Goal: Transaction & Acquisition: Obtain resource

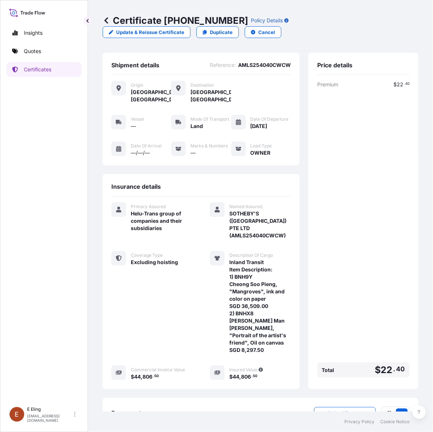
scroll to position [46, 0]
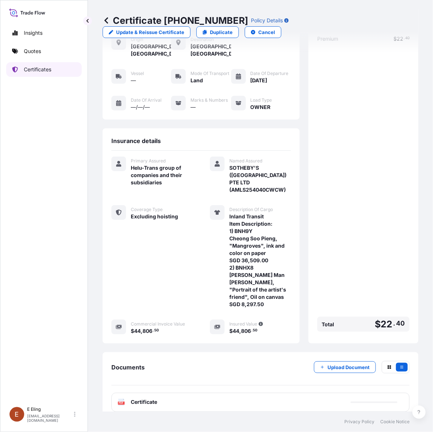
click at [40, 71] on p "Certificates" at bounding box center [37, 69] width 27 height 7
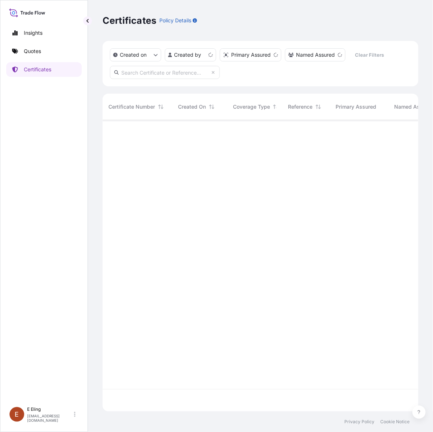
scroll to position [289, 309]
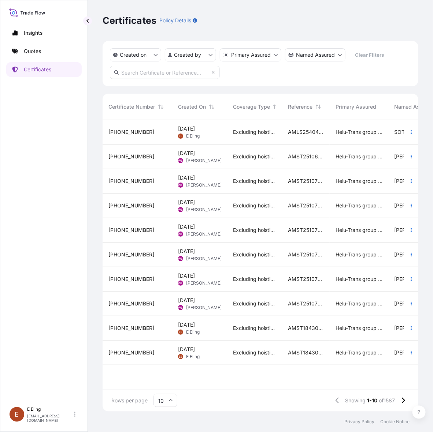
click at [72, 316] on div "Insights Quotes Certificates" at bounding box center [43, 211] width 75 height 384
drag, startPoint x: 368, startPoint y: 79, endPoint x: 212, endPoint y: 79, distance: 156.4
click at [365, 79] on div "Created on Created by Primary Assured Named Assured Clear Filters" at bounding box center [261, 63] width 316 height 45
click at [147, 71] on input "text" at bounding box center [165, 72] width 110 height 13
paste input "AMST202800MMMM"
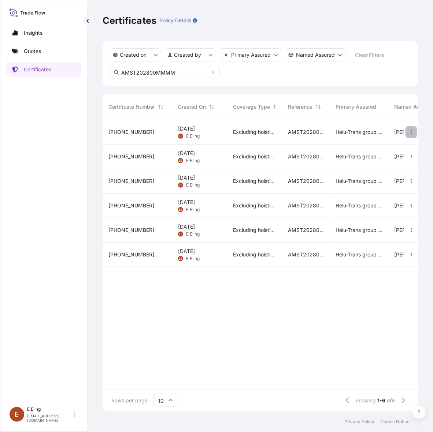
type input "AMST202800MMMM"
click at [412, 131] on icon "button" at bounding box center [411, 132] width 4 height 4
click at [374, 134] on p "Duplicate quote" at bounding box center [370, 133] width 38 height 7
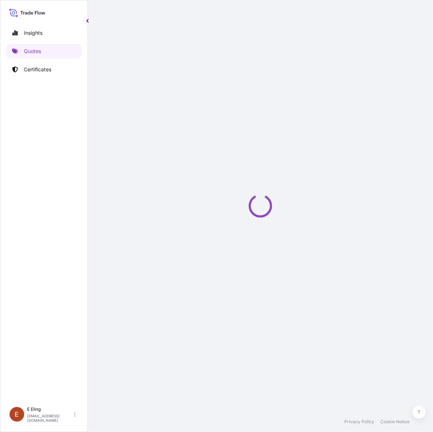
select select "STORAGE"
select select "Storage"
select select "[GEOGRAPHIC_DATA]"
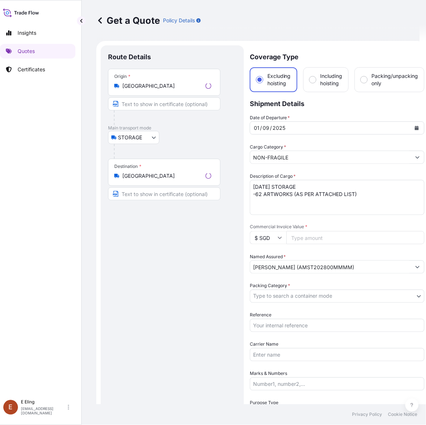
scroll to position [12, 0]
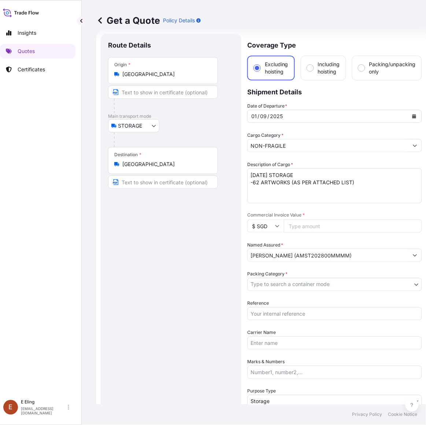
click at [416, 115] on button "Calendar" at bounding box center [414, 117] width 12 height 12
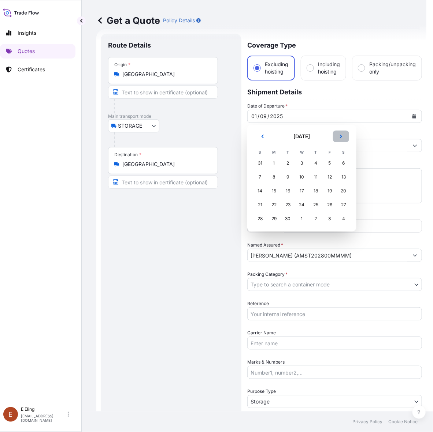
click at [339, 137] on icon "Next" at bounding box center [341, 136] width 4 height 4
click at [299, 162] on div "1" at bounding box center [301, 163] width 13 height 13
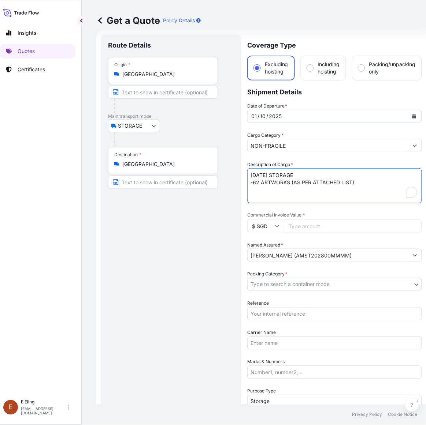
drag, startPoint x: 261, startPoint y: 175, endPoint x: 239, endPoint y: 175, distance: 22.0
click at [239, 175] on form "Route Details Place of loading Road / Inland Road / Inland Origin * Singapore M…" at bounding box center [261, 290] width 330 height 523
type textarea "OCT25 STORAGE -62 ARTWORKS (AS PER ATTACHED LIST)"
click at [306, 222] on input "Commercial Invoice Value *" at bounding box center [353, 226] width 138 height 13
paste input "8337365.16"
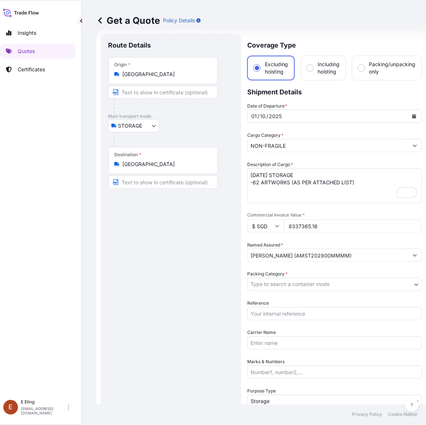
type input "8337365.16"
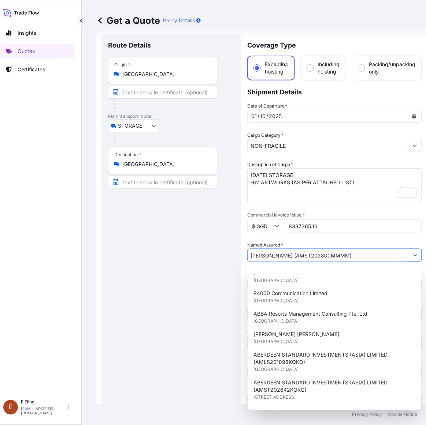
drag, startPoint x: 317, startPoint y: 256, endPoint x: 367, endPoint y: 256, distance: 49.8
click at [367, 256] on input "[PERSON_NAME] (AMST202800MMMM)" at bounding box center [328, 255] width 161 height 13
click at [175, 268] on div "Route Details Place of loading Road / Inland Road / Inland Origin * Singapore M…" at bounding box center [171, 291] width 126 height 500
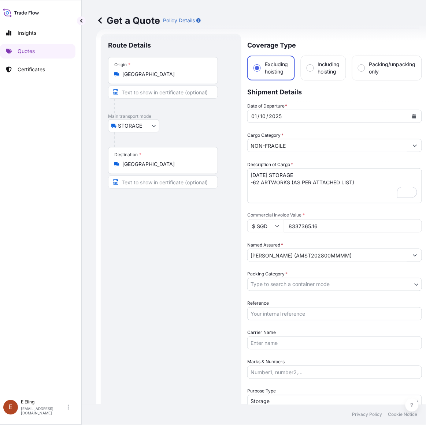
drag, startPoint x: 272, startPoint y: 316, endPoint x: 276, endPoint y: 289, distance: 26.7
click at [272, 312] on input "Reference" at bounding box center [334, 314] width 175 height 13
paste input "AMST202800MMMM"
type input "AMST202800MMMM"
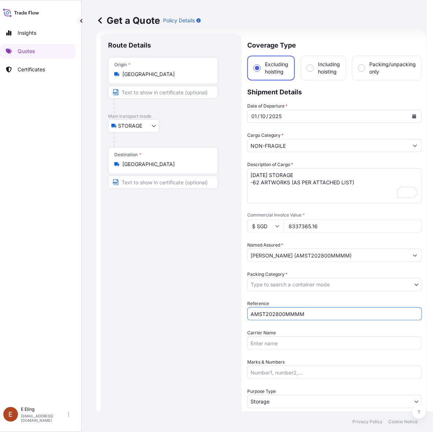
click at [279, 283] on body "15 options available. Insights Quotes Certificates E E Eling eeling@helutrans.c…" at bounding box center [210, 216] width 433 height 432
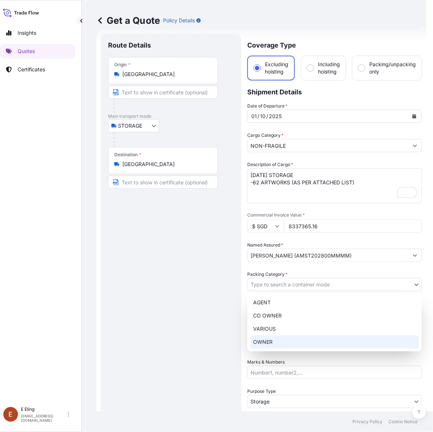
click at [275, 347] on div "OWNER" at bounding box center [334, 342] width 169 height 13
select select "27"
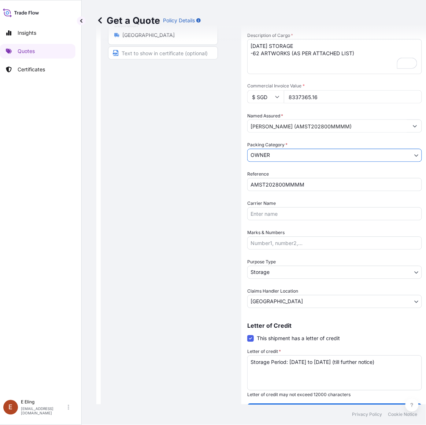
scroll to position [0, 0]
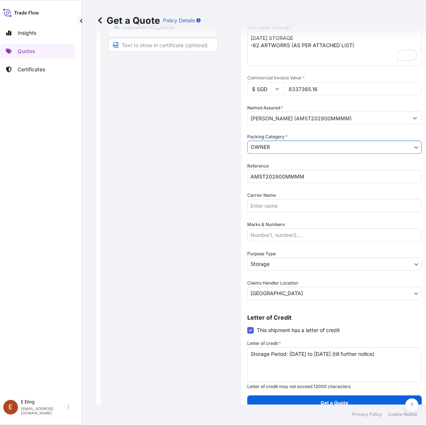
click at [254, 353] on textarea "Storage Period: [DATE] to [DATE] (till further notice)" at bounding box center [334, 365] width 175 height 35
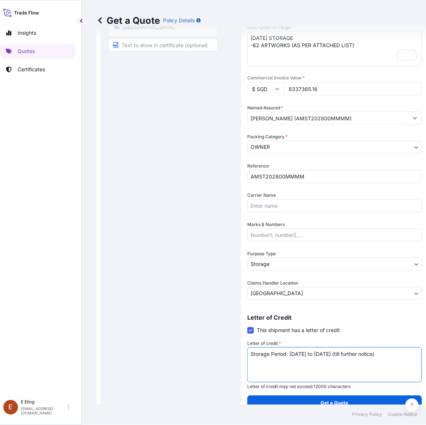
click at [254, 353] on textarea "Storage Period: [DATE] to [DATE] (till further notice)" at bounding box center [334, 365] width 175 height 35
drag, startPoint x: 169, startPoint y: 194, endPoint x: 187, endPoint y: 197, distance: 18.1
click at [169, 194] on div "Route Details Place of loading Road / Inland Road / Inland Origin * Singapore M…" at bounding box center [171, 154] width 126 height 500
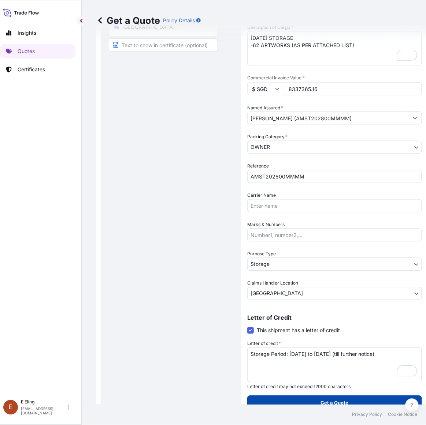
click at [310, 398] on button "Get a Quote" at bounding box center [334, 403] width 175 height 15
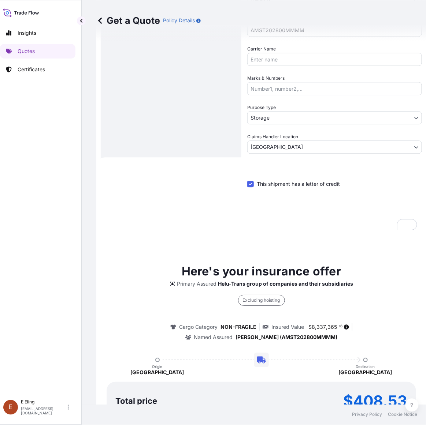
scroll to position [421, 0]
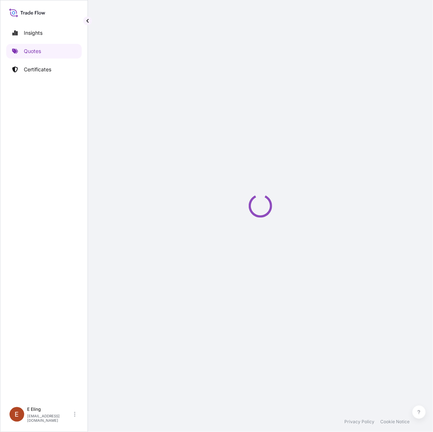
select select "STORAGE"
select select "Transit"
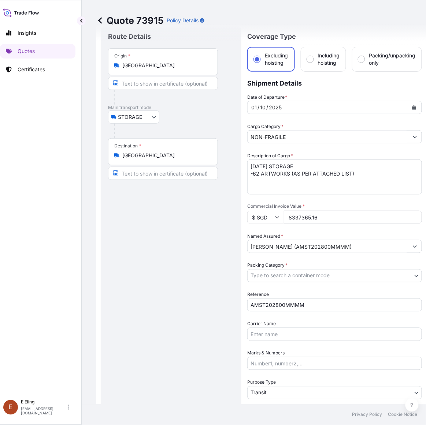
click at [300, 279] on body "Insights Quotes Certificates E E Eling eeling@helutrans.com Quote 73915 Policy …" at bounding box center [207, 212] width 426 height 425
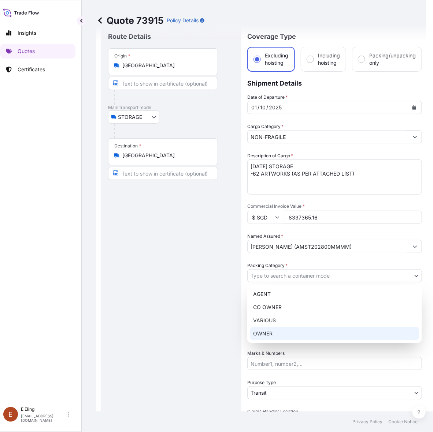
click at [282, 331] on div "OWNER" at bounding box center [334, 333] width 169 height 13
select select "27"
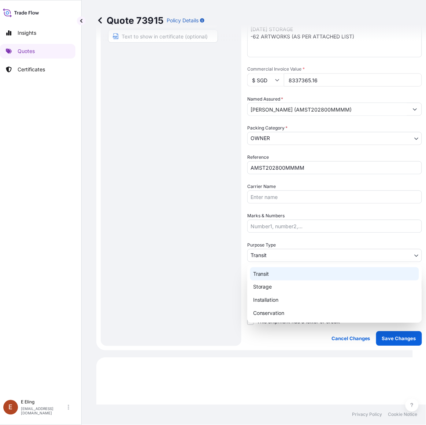
click at [278, 257] on body "Insights Quotes Certificates E E Eling eeling@helutrans.com Quote 73915 Policy …" at bounding box center [203, 212] width 419 height 425
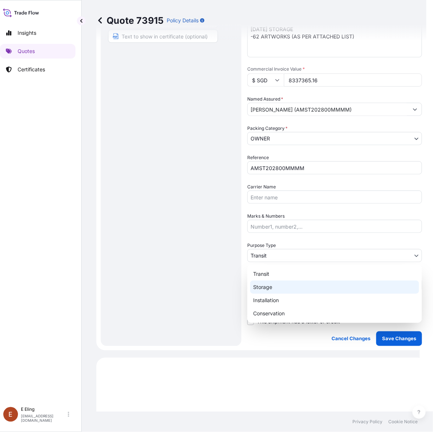
click at [268, 283] on div "Storage" at bounding box center [334, 287] width 169 height 13
select select "Storage"
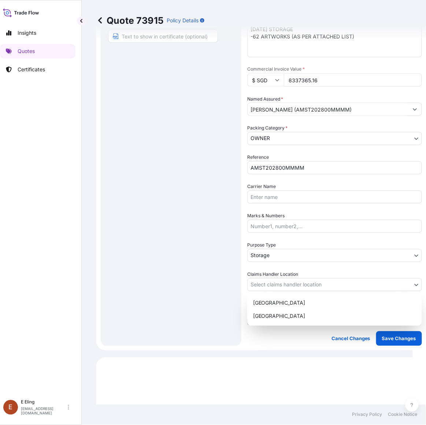
click at [270, 287] on body "Insights Quotes Certificates E E Eling eeling@helutrans.com Quote 73915 Policy …" at bounding box center [203, 212] width 419 height 425
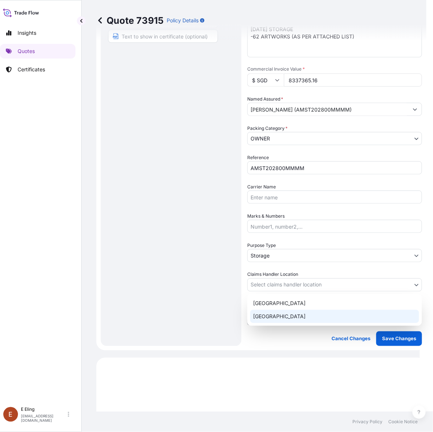
click at [267, 316] on div "[GEOGRAPHIC_DATA]" at bounding box center [334, 316] width 169 height 13
select select "[GEOGRAPHIC_DATA]"
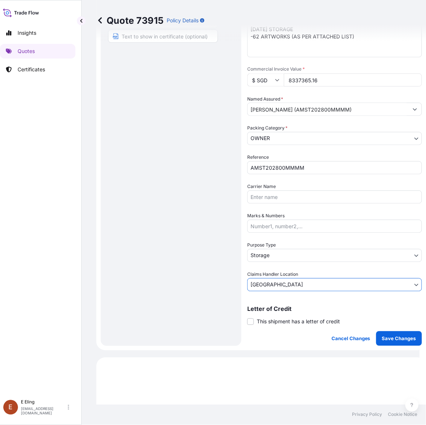
click at [267, 316] on div "Letter of Credit This shipment has a letter of credit Letter of credit * Letter…" at bounding box center [334, 315] width 175 height 19
click at [270, 322] on span "This shipment has a letter of credit" at bounding box center [298, 322] width 83 height 7
click at [247, 318] on input "This shipment has a letter of credit" at bounding box center [247, 318] width 0 height 0
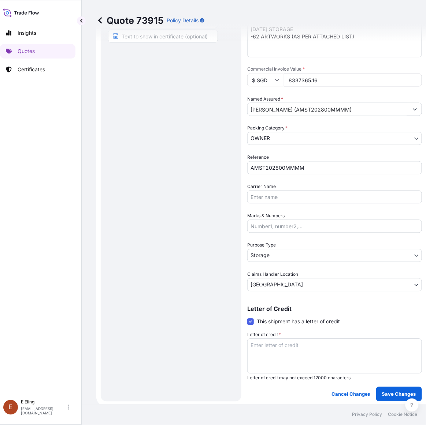
click at [281, 342] on textarea "Letter of credit *" at bounding box center [334, 356] width 175 height 35
paste textarea "Storage Period: [DATE] to [DATE] (till further notice)"
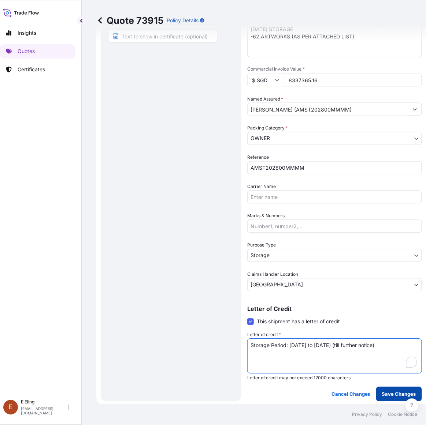
type textarea "Storage Period: [DATE] to [DATE] (till further notice)"
click at [389, 393] on p "Save Changes" at bounding box center [399, 394] width 34 height 7
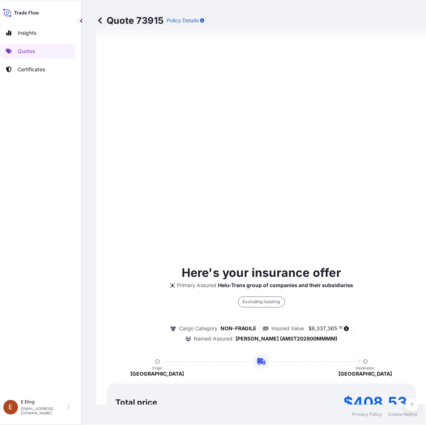
select select "STORAGE"
select select "Storage"
select select "[GEOGRAPHIC_DATA]"
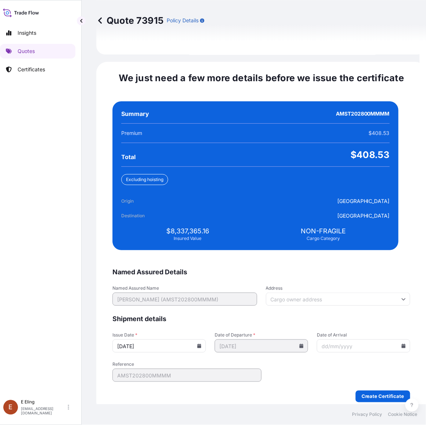
click at [201, 344] on icon at bounding box center [199, 346] width 4 height 4
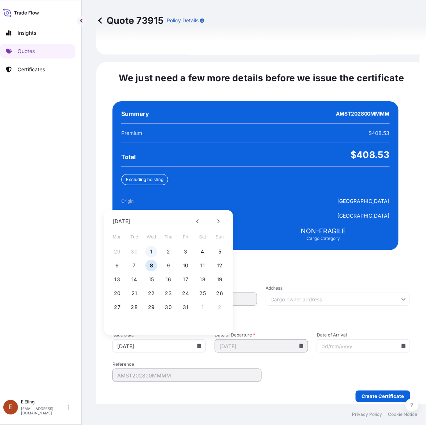
click at [153, 246] on button "1" at bounding box center [152, 252] width 12 height 12
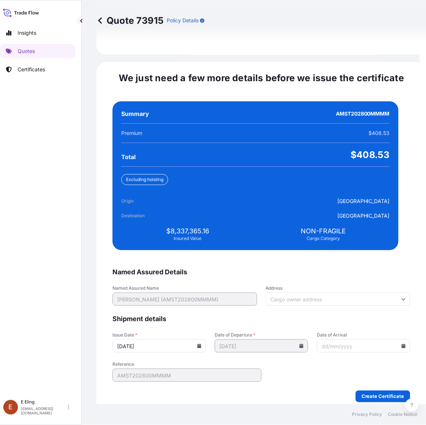
type input "[DATE]"
click at [402, 344] on icon at bounding box center [404, 346] width 4 height 4
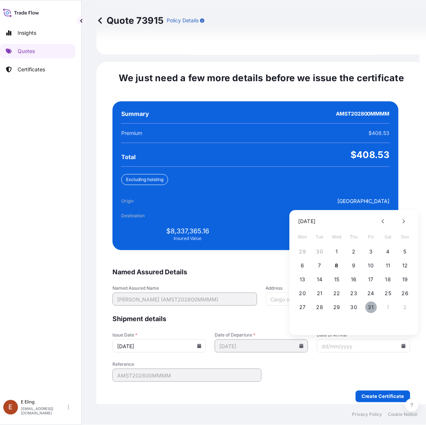
click at [371, 302] on button "31" at bounding box center [371, 308] width 12 height 12
type input "[DATE]"
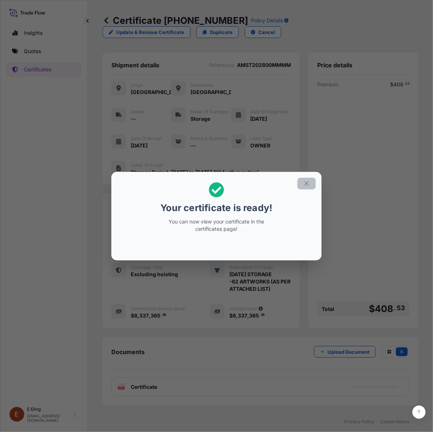
click at [306, 183] on icon "button" at bounding box center [306, 184] width 7 height 7
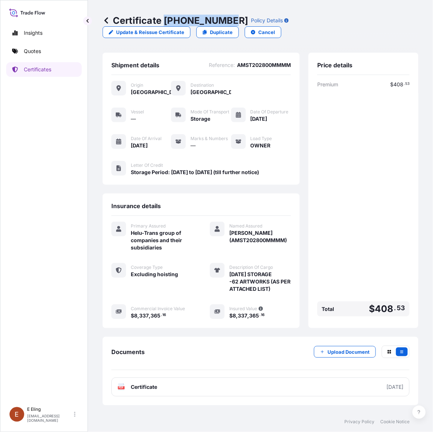
drag, startPoint x: 165, startPoint y: 19, endPoint x: 228, endPoint y: 22, distance: 63.1
click at [228, 22] on p "Certificate 31504-1607-1" at bounding box center [175, 21] width 145 height 12
copy p "[PHONE_NUMBER]"
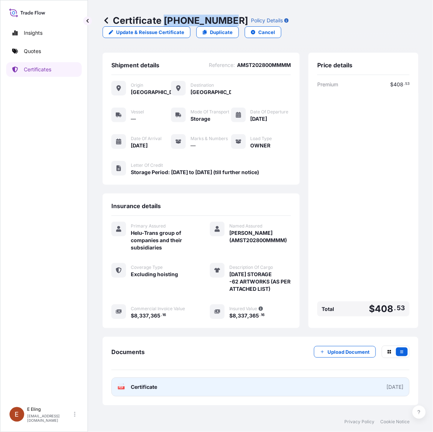
click at [342, 384] on link "PDF Certificate [DATE]" at bounding box center [260, 387] width 298 height 19
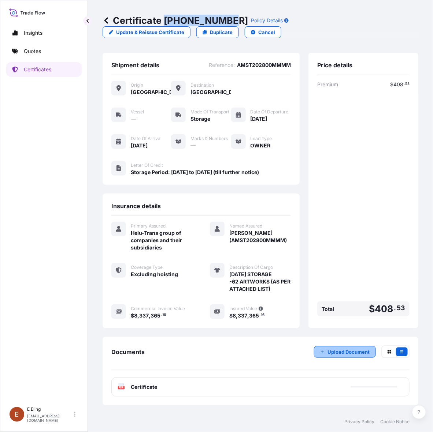
click at [350, 351] on p "Upload Document" at bounding box center [348, 352] width 42 height 7
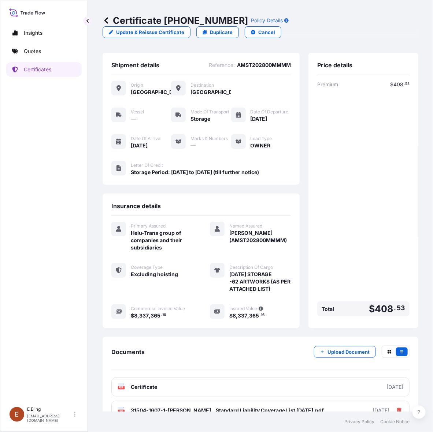
click at [178, 10] on div "Certificate 31504-1607-1 Policy Details Update & Reissue Certificate Duplicate …" at bounding box center [261, 26] width 316 height 53
drag, startPoint x: 165, startPoint y: 18, endPoint x: 341, endPoint y: 1, distance: 177.4
click at [227, 19] on p "Certificate 31504-1607-1" at bounding box center [175, 21] width 145 height 12
copy p "[PHONE_NUMBER]"
click at [37, 71] on p "Certificates" at bounding box center [37, 69] width 27 height 7
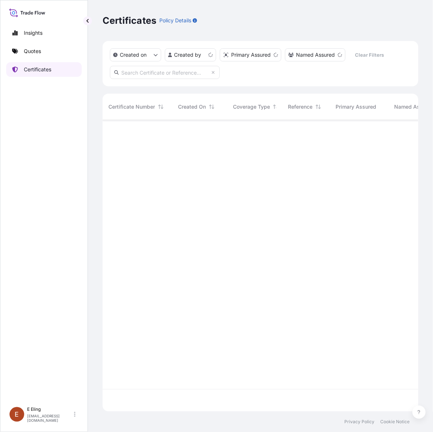
scroll to position [289, 309]
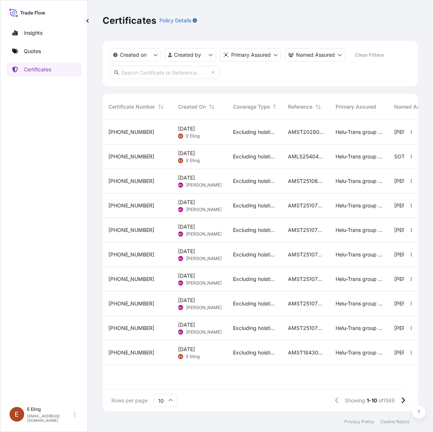
click at [152, 66] on input "text" at bounding box center [165, 72] width 110 height 13
paste input "AMST231915RSRS"
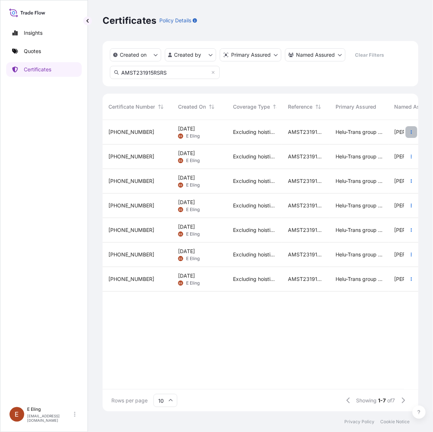
type input "AMST231915RSRS"
click at [411, 132] on icon "button" at bounding box center [411, 132] width 1 height 4
click at [386, 133] on p "Duplicate quote" at bounding box center [370, 133] width 38 height 7
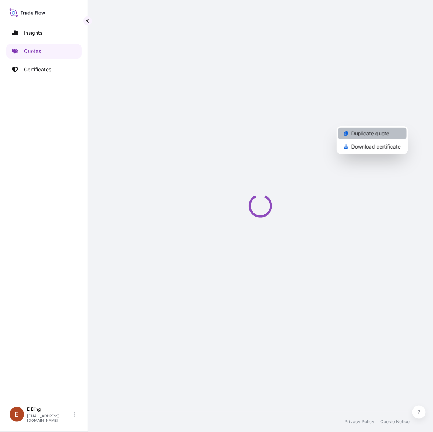
select select "STORAGE"
select select "Storage"
select select "[GEOGRAPHIC_DATA]"
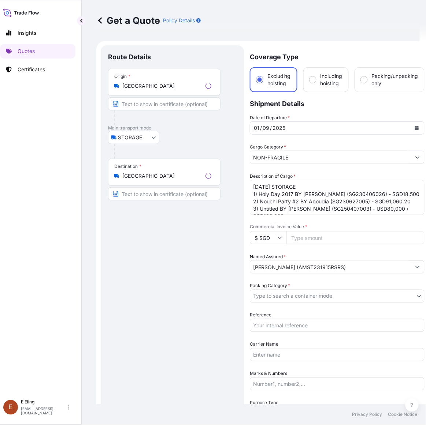
scroll to position [12, 0]
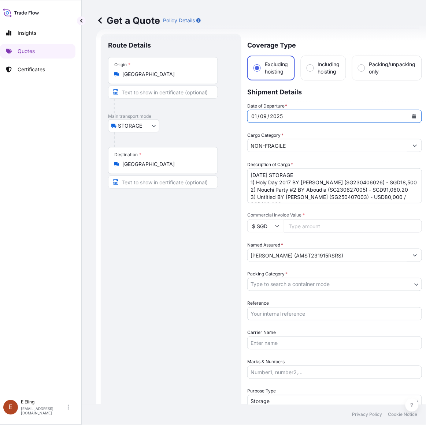
click at [413, 116] on icon "Calendar" at bounding box center [414, 116] width 4 height 4
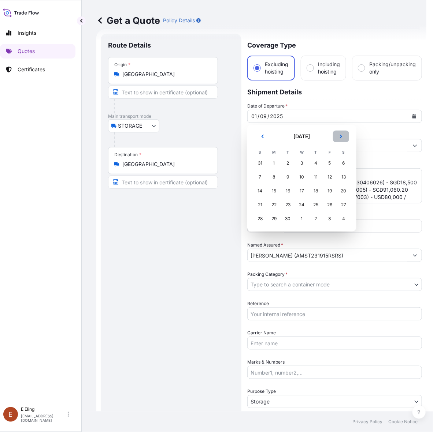
click at [339, 135] on icon "Next" at bounding box center [341, 136] width 4 height 4
click at [298, 163] on div "1" at bounding box center [301, 163] width 13 height 13
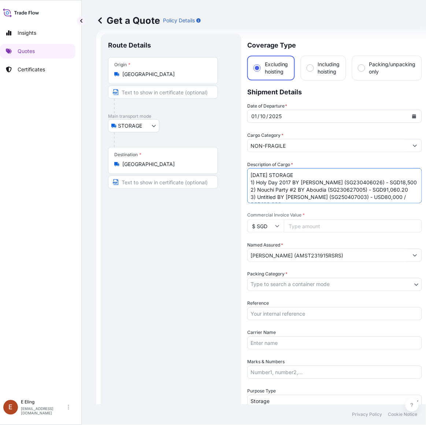
drag, startPoint x: 260, startPoint y: 175, endPoint x: 226, endPoint y: 173, distance: 34.1
click at [227, 173] on form "Route Details Place of loading Road / Inland Road / Inland Origin * Singapore M…" at bounding box center [261, 290] width 330 height 523
type textarea "OCT25 STORAGE 1) Holy Day 2017 BY Antoine Rose (SG230406026) - SGD18,500 2) Nou…"
click at [275, 313] on input "Reference" at bounding box center [334, 314] width 175 height 13
paste input "AMST231915RSRS"
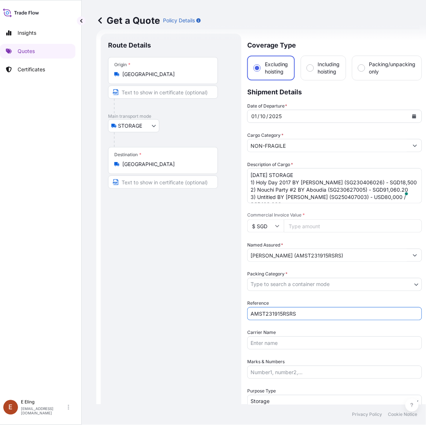
type input "AMST231915RSRS"
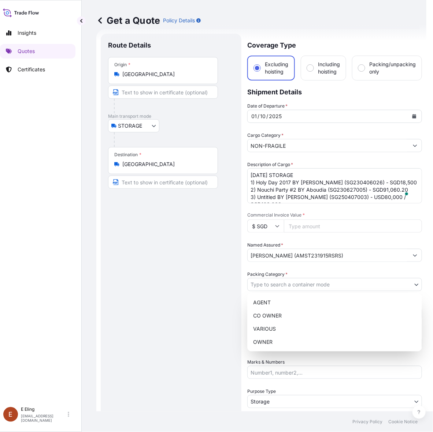
click at [284, 288] on body "October 2025 Insights Quotes Certificates E E Eling eeling@helutrans.com Get a …" at bounding box center [207, 216] width 426 height 432
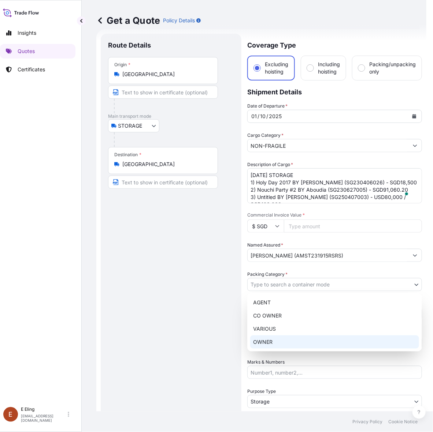
click at [274, 343] on div "OWNER" at bounding box center [334, 342] width 169 height 13
select select "27"
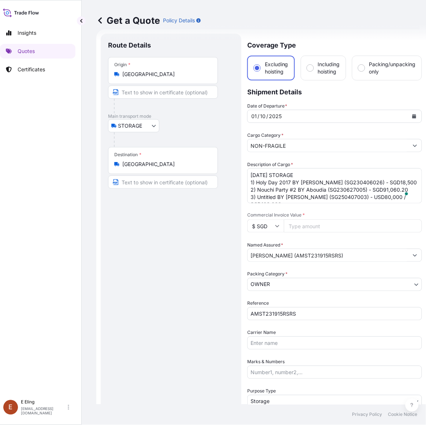
click at [316, 224] on input "Commercial Invoice Value *" at bounding box center [353, 226] width 138 height 13
paste input "217560.20"
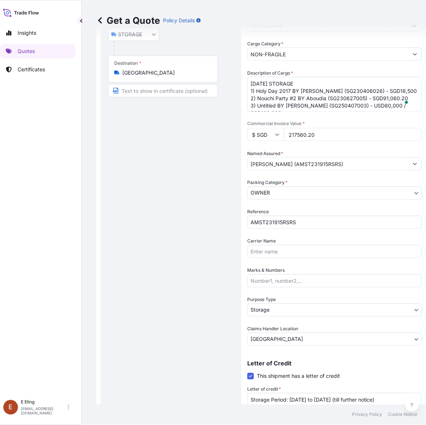
scroll to position [149, 0]
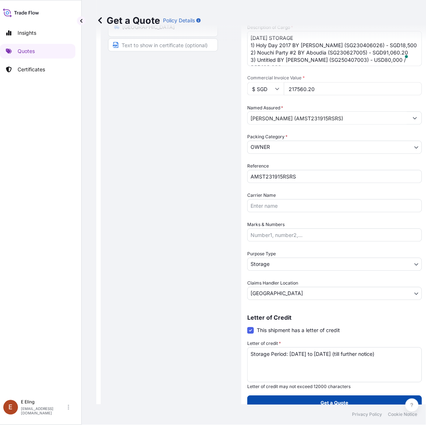
type input "217560.20"
click at [317, 399] on button "Get a Quote" at bounding box center [334, 403] width 175 height 15
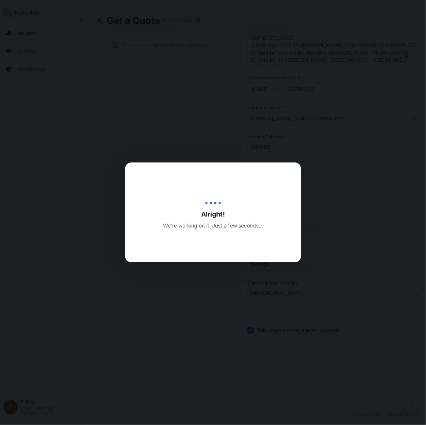
type input "[DATE]"
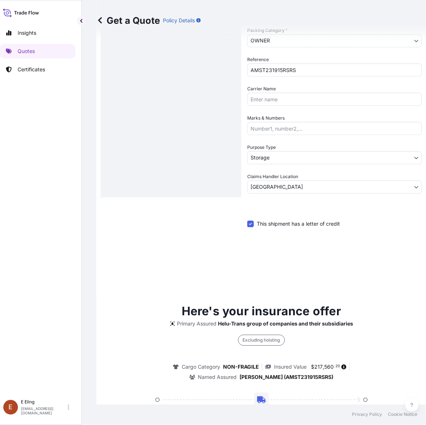
scroll to position [420, 0]
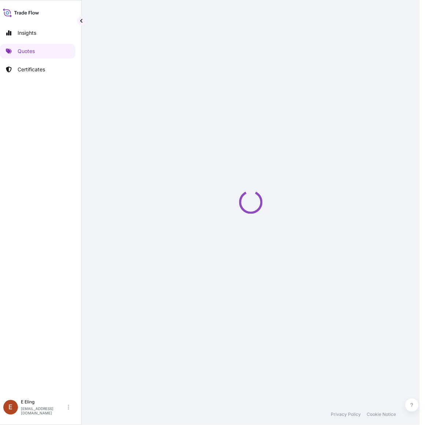
select select "STORAGE"
select select "Transit"
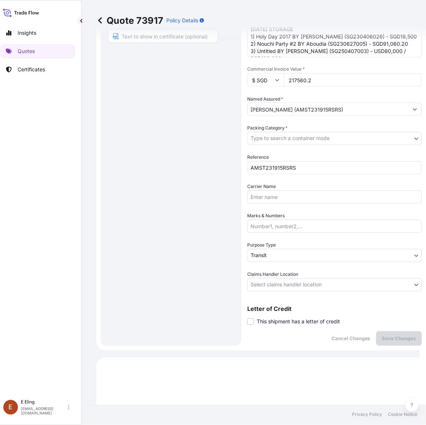
drag, startPoint x: 275, startPoint y: 326, endPoint x: 278, endPoint y: 319, distance: 8.0
click at [276, 326] on div "Coverage Type Excluding hoisting Including hoisting Packing/unpacking only Ship…" at bounding box center [334, 117] width 175 height 459
click at [278, 319] on span "This shipment has a letter of credit" at bounding box center [298, 322] width 83 height 7
click at [247, 318] on input "This shipment has a letter of credit" at bounding box center [247, 318] width 0 height 0
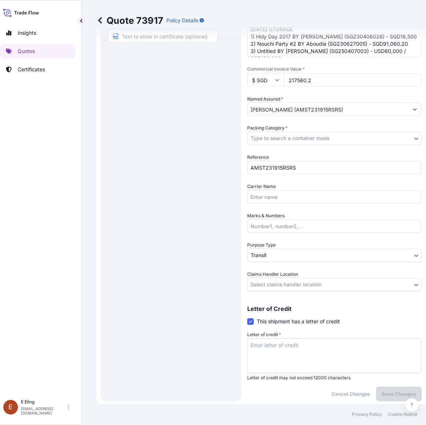
click at [286, 348] on textarea "Letter of credit *" at bounding box center [334, 356] width 175 height 35
paste textarea "Storage Period: [DATE] to [DATE] (till further notice)"
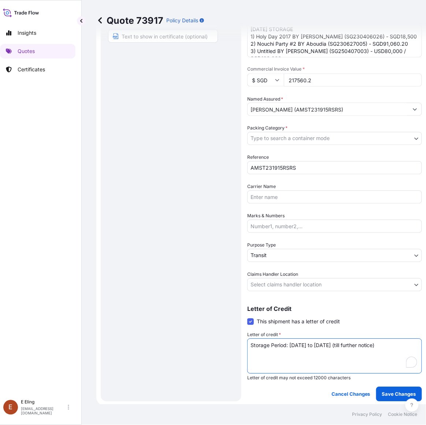
type textarea "Storage Period: [DATE] to [DATE] (till further notice)"
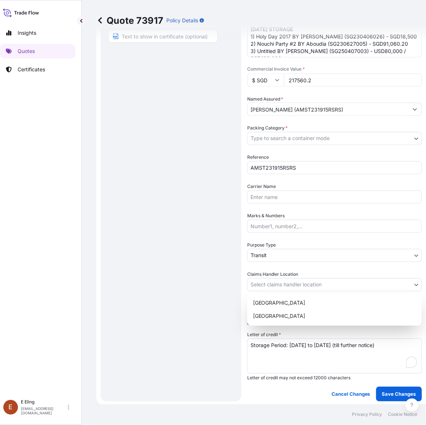
click at [290, 279] on body "Insights Quotes Certificates E E Eling eeling@helutrans.com Quote 73917 Policy …" at bounding box center [203, 212] width 419 height 425
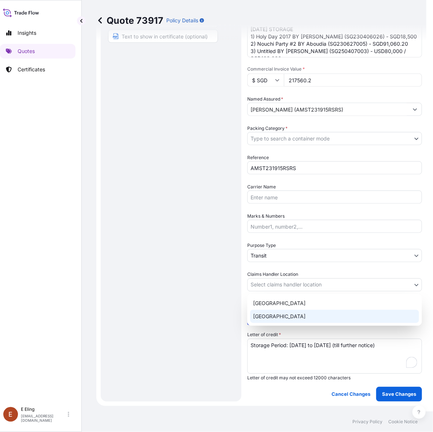
click at [281, 314] on div "[GEOGRAPHIC_DATA]" at bounding box center [334, 316] width 169 height 13
select select "[GEOGRAPHIC_DATA]"
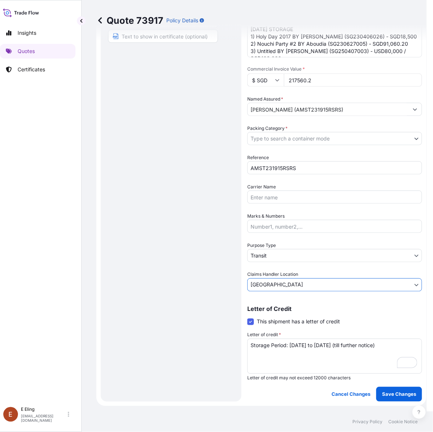
click at [280, 257] on body "Insights Quotes Certificates E E Eling eeling@helutrans.com Quote 73917 Policy …" at bounding box center [210, 216] width 433 height 432
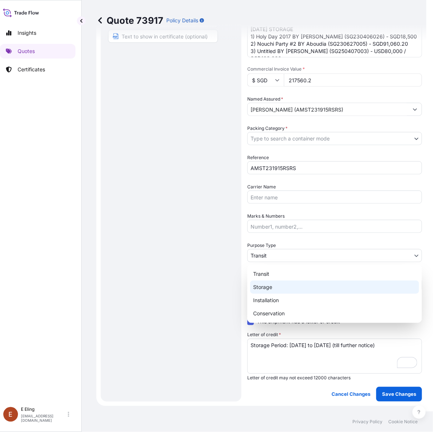
click at [274, 287] on div "Storage" at bounding box center [334, 287] width 169 height 13
select select "Storage"
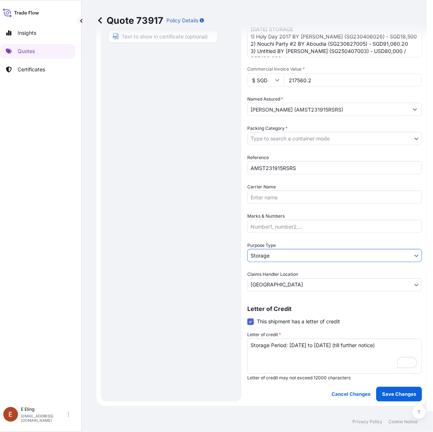
click at [267, 134] on body "Insights Quotes Certificates E E Eling eeling@helutrans.com Quote 73917 Policy …" at bounding box center [210, 216] width 433 height 432
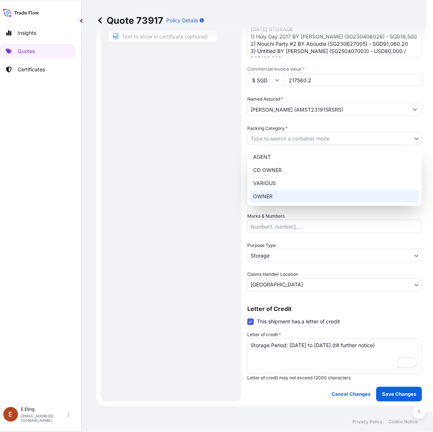
click at [270, 190] on div "OWNER" at bounding box center [334, 196] width 169 height 13
select select "27"
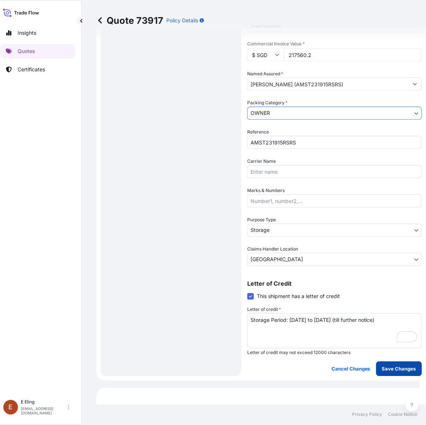
click at [398, 367] on p "Save Changes" at bounding box center [399, 369] width 34 height 7
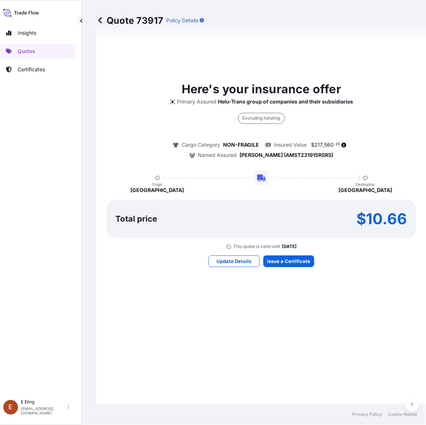
select select "STORAGE"
select select "Storage"
select select "[GEOGRAPHIC_DATA]"
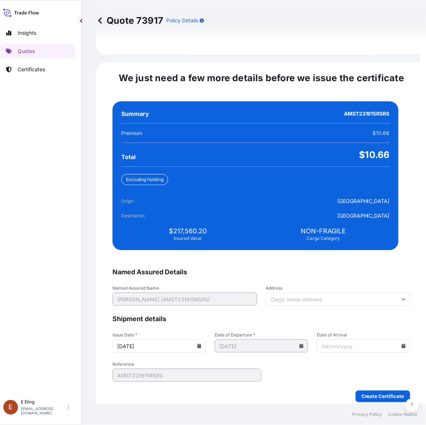
click at [201, 344] on icon at bounding box center [199, 346] width 4 height 4
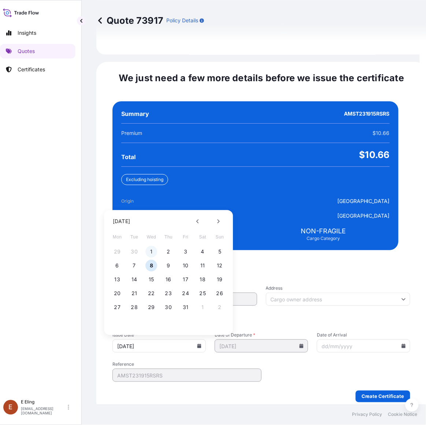
click at [151, 246] on button "1" at bounding box center [152, 252] width 12 height 12
type input "[DATE]"
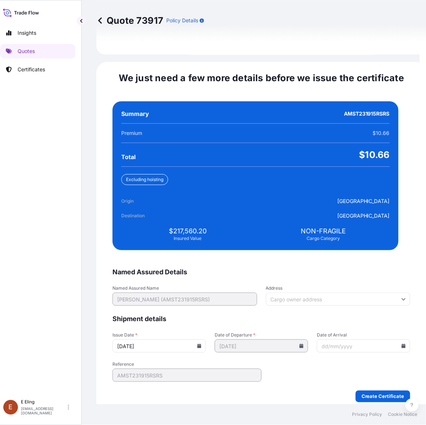
click at [385, 340] on input "Date of Arrival" at bounding box center [363, 346] width 93 height 13
click at [402, 344] on icon at bounding box center [404, 346] width 4 height 4
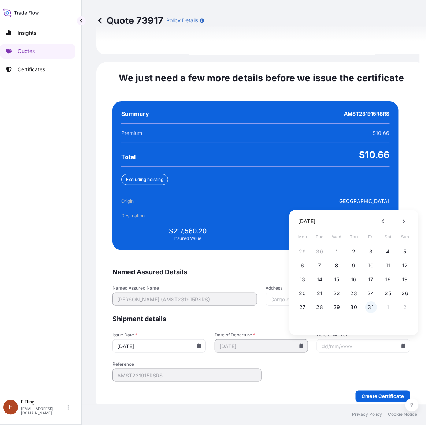
click at [368, 302] on button "31" at bounding box center [371, 308] width 12 height 12
type input "[DATE]"
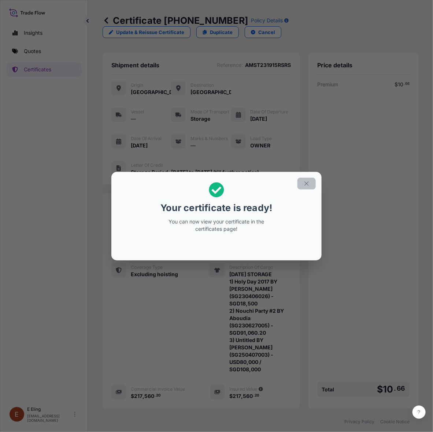
click at [300, 183] on button "button" at bounding box center [306, 184] width 18 height 12
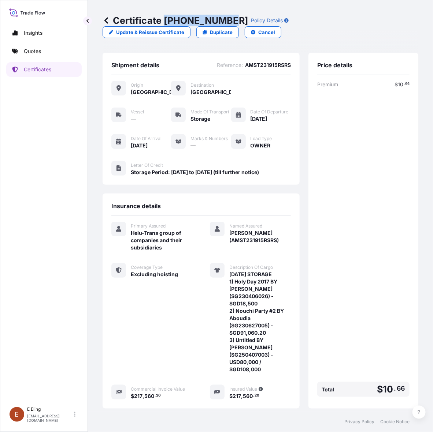
drag, startPoint x: 166, startPoint y: 19, endPoint x: 237, endPoint y: 21, distance: 71.4
click at [229, 19] on p "Certificate 31504-1608-1" at bounding box center [175, 21] width 145 height 12
copy p "[PHONE_NUMBER]"
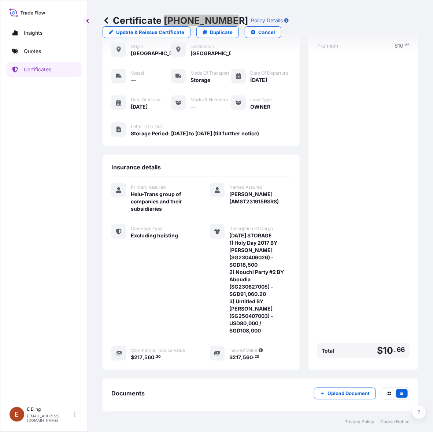
scroll to position [78, 0]
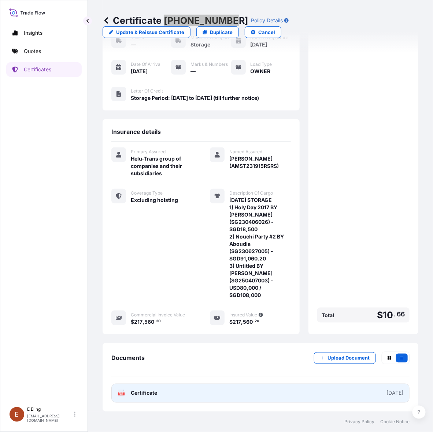
click at [270, 394] on link "PDF Certificate [DATE]" at bounding box center [260, 393] width 298 height 19
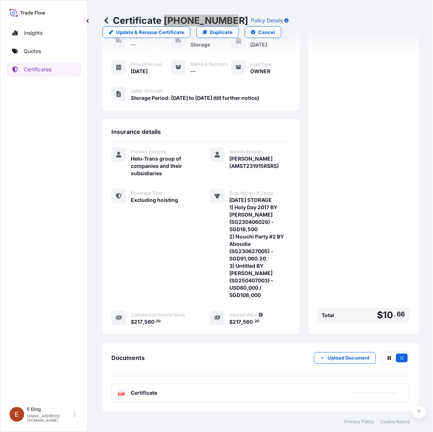
click at [352, 363] on button "Upload Document" at bounding box center [345, 359] width 62 height 12
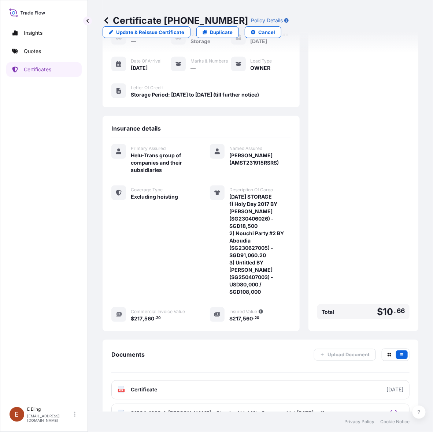
click at [351, 204] on div "Premium $ 10 . 66 Total $ 10 . 66" at bounding box center [363, 162] width 92 height 319
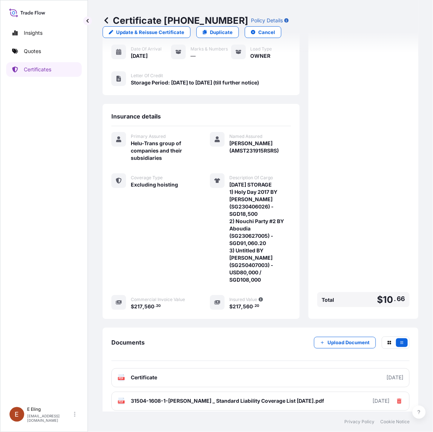
scroll to position [101, 0]
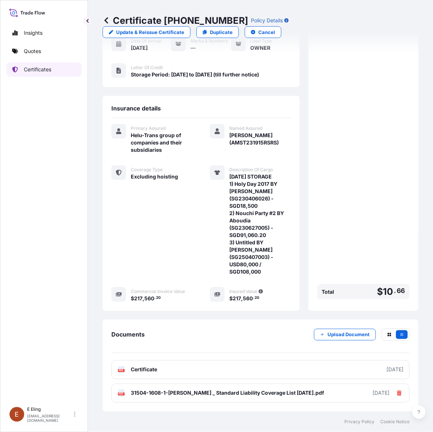
click at [35, 72] on p "Certificates" at bounding box center [37, 69] width 27 height 7
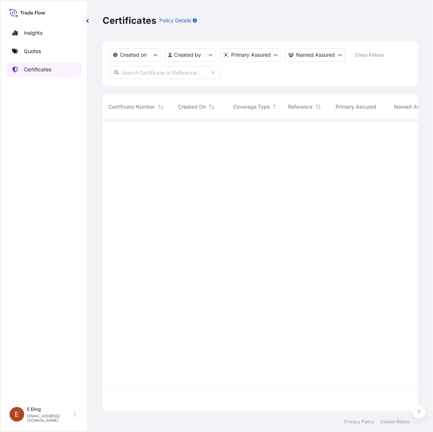
scroll to position [289, 309]
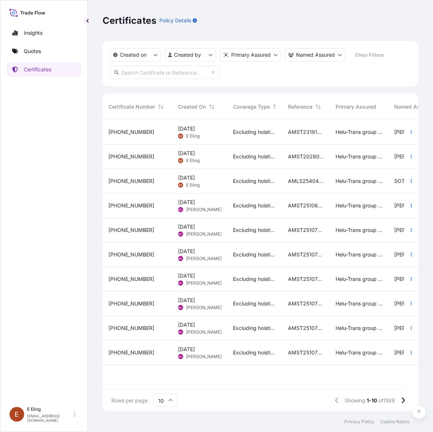
click at [182, 73] on input "text" at bounding box center [165, 72] width 110 height 13
paste input "AMST233261FHFH"
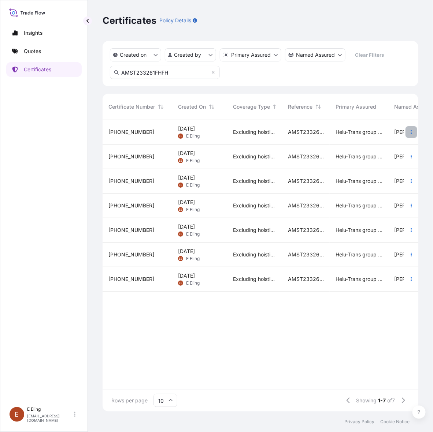
type input "AMST233261FHFH"
click at [406, 132] on button "button" at bounding box center [411, 132] width 12 height 12
click at [380, 136] on p "Duplicate quote" at bounding box center [370, 133] width 38 height 7
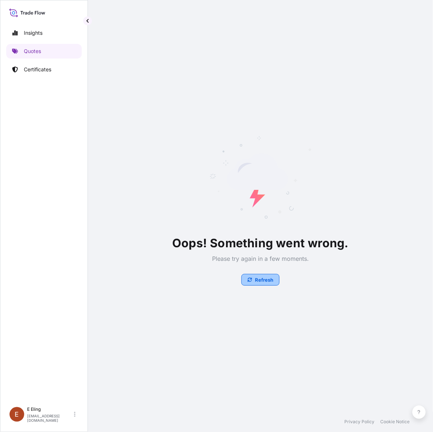
click at [261, 279] on p "Refresh" at bounding box center [264, 279] width 18 height 7
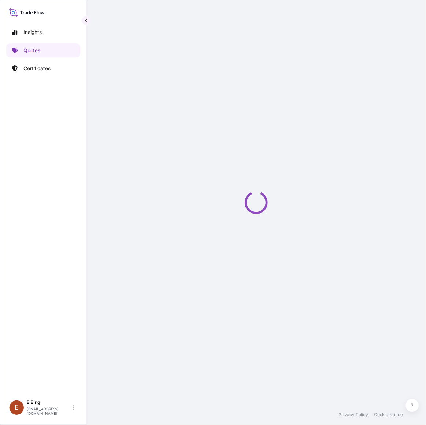
scroll to position [0, 6]
select select "STORAGE"
select select "Storage"
select select "[GEOGRAPHIC_DATA]"
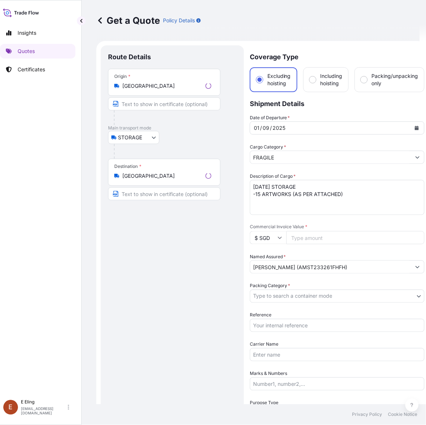
scroll to position [12, 0]
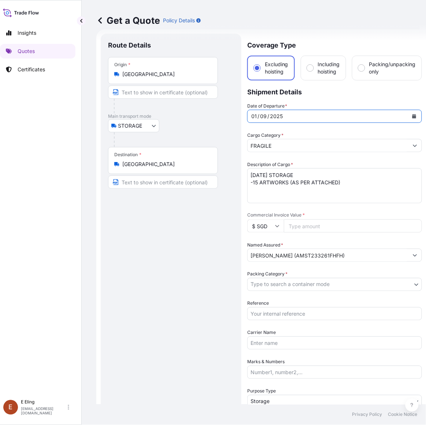
click at [416, 118] on icon "Calendar" at bounding box center [414, 116] width 4 height 4
click at [412, 114] on icon "Calendar" at bounding box center [414, 116] width 4 height 4
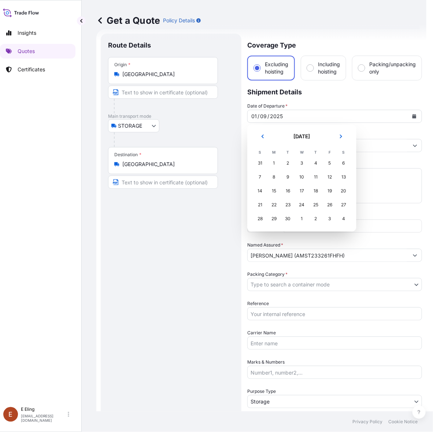
click at [303, 216] on div "1" at bounding box center [301, 218] width 13 height 13
click at [341, 133] on button "Next" at bounding box center [341, 137] width 16 height 12
click at [306, 162] on div "1" at bounding box center [301, 163] width 13 height 13
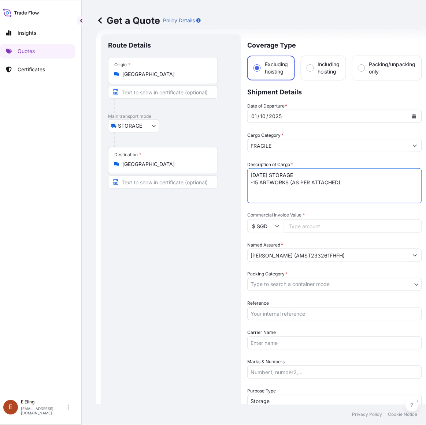
drag, startPoint x: 260, startPoint y: 175, endPoint x: 244, endPoint y: 173, distance: 16.2
click at [246, 174] on form "Route Details Place of loading Road / Inland Road / Inland Origin * [GEOGRAPHIC…" at bounding box center [261, 290] width 330 height 523
type textarea "[DATE] STORAGE -15 ARTWORKS (AS PER ATTACHED)"
click at [297, 317] on input "Reference" at bounding box center [334, 314] width 175 height 13
paste input "AMST233261FHFH"
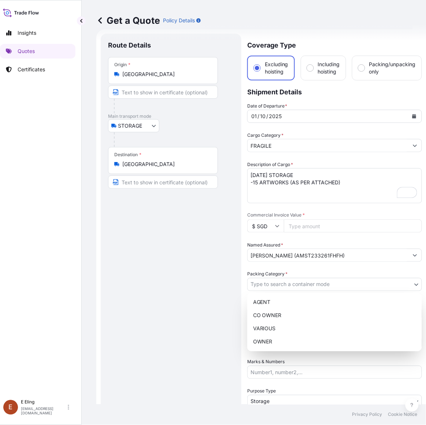
click at [302, 283] on body "[DATE] Insights Quotes Certificates [PERSON_NAME] [EMAIL_ADDRESS][DOMAIN_NAME] …" at bounding box center [203, 212] width 419 height 425
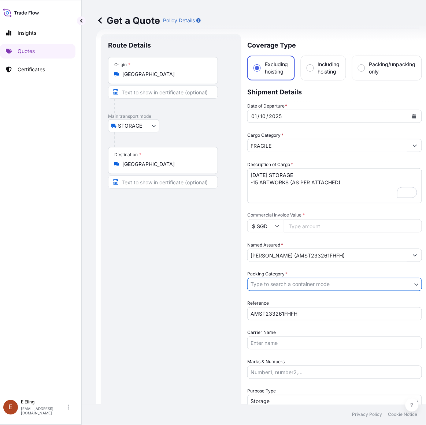
click at [313, 310] on input "AMST233261FHFH" at bounding box center [334, 314] width 175 height 13
type input "AMST233261FHFH"
click at [301, 285] on body "Insights Quotes Certificates [PERSON_NAME] [EMAIL_ADDRESS][DOMAIN_NAME] Get a Q…" at bounding box center [207, 212] width 426 height 425
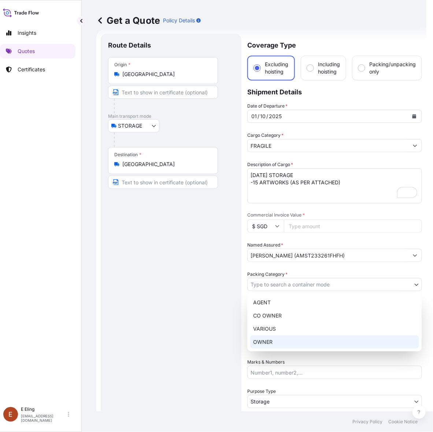
click at [278, 343] on div "OWNER" at bounding box center [334, 342] width 169 height 13
select select "27"
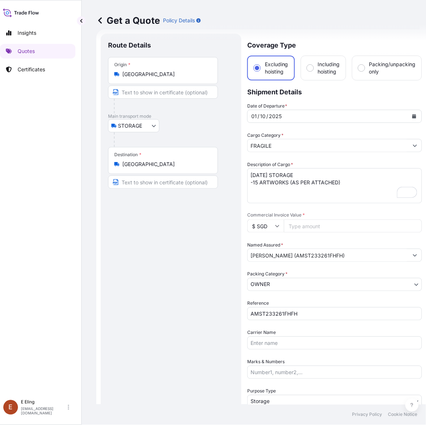
click at [311, 224] on input "Commercial Invoice Value *" at bounding box center [353, 226] width 138 height 13
paste input "587554.88"
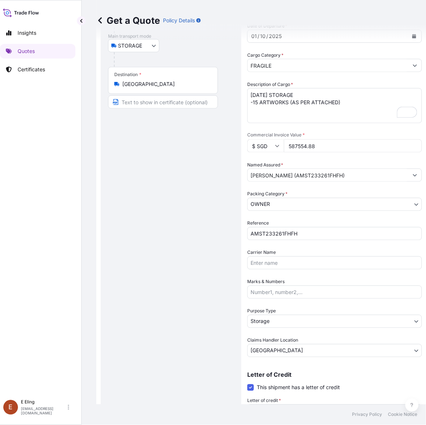
scroll to position [0, 0]
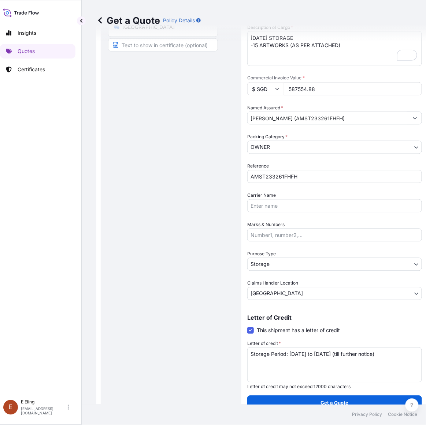
type input "587554.88"
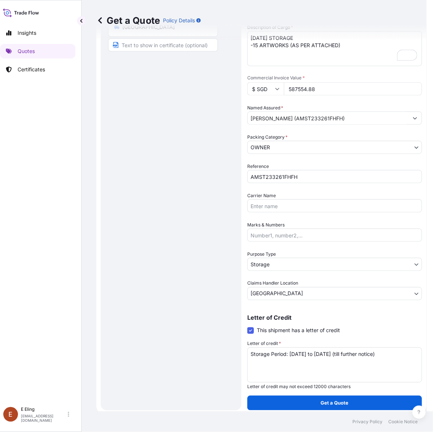
click at [273, 262] on body "Insights Quotes Certificates [PERSON_NAME] [EMAIL_ADDRESS][DOMAIN_NAME] Get a Q…" at bounding box center [210, 216] width 433 height 432
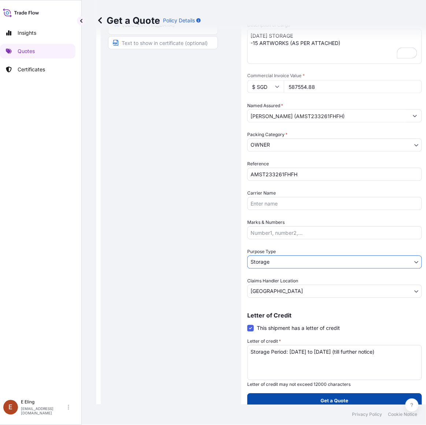
click at [330, 398] on p "Get a Quote" at bounding box center [335, 401] width 28 height 7
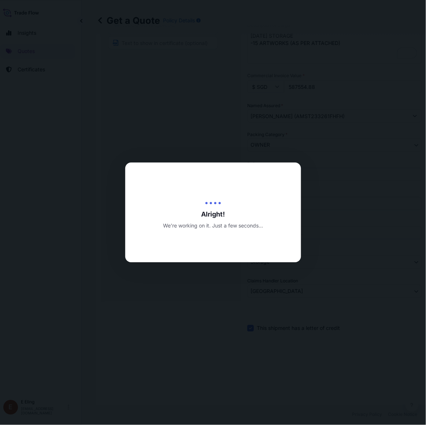
type input "[DATE]"
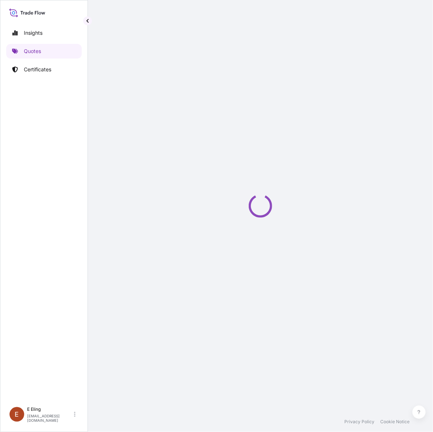
select select "STORAGE"
select select "Transit"
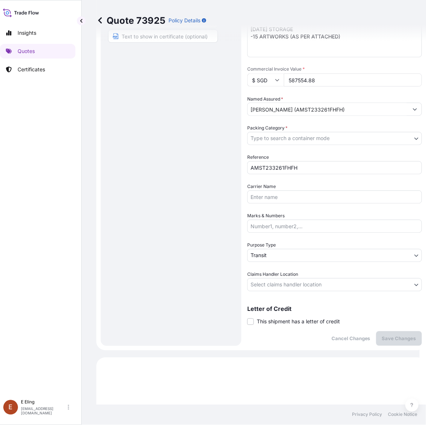
click at [279, 323] on span "This shipment has a letter of credit" at bounding box center [298, 322] width 83 height 7
click at [247, 318] on input "This shipment has a letter of credit" at bounding box center [247, 318] width 0 height 0
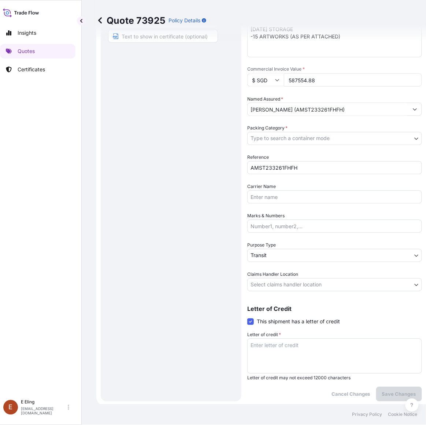
click at [281, 352] on textarea "Letter of credit *" at bounding box center [334, 356] width 175 height 35
paste textarea "Storage Period: [DATE] to [DATE] (till further notice)"
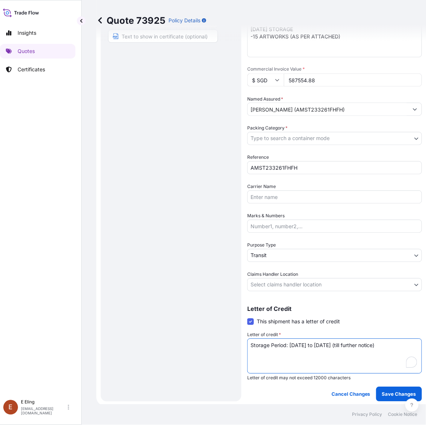
type textarea "Storage Period: [DATE] to [DATE] (till further notice)"
click at [289, 285] on body "Insights Quotes Certificates [PERSON_NAME] [EMAIL_ADDRESS][DOMAIN_NAME] Quote 7…" at bounding box center [207, 212] width 426 height 425
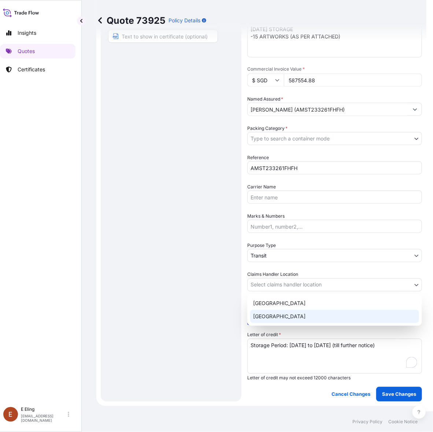
click at [282, 313] on div "[GEOGRAPHIC_DATA]" at bounding box center [334, 316] width 169 height 13
select select "[GEOGRAPHIC_DATA]"
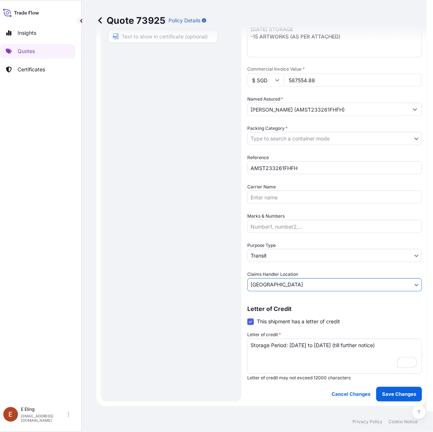
click at [278, 254] on body "Insights Quotes Certificates [PERSON_NAME] [EMAIL_ADDRESS][DOMAIN_NAME] Quote 7…" at bounding box center [210, 216] width 433 height 432
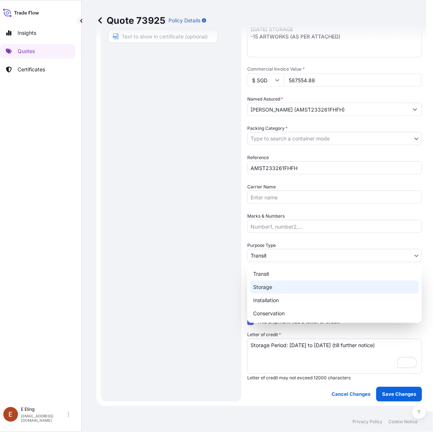
click at [264, 284] on div "Storage" at bounding box center [334, 287] width 169 height 13
select select "Storage"
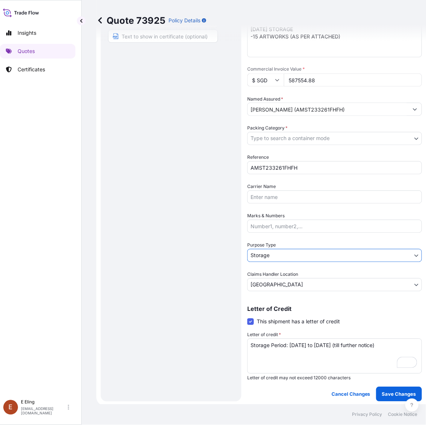
click at [273, 136] on body "Insights Quotes Certificates [PERSON_NAME] [EMAIL_ADDRESS][DOMAIN_NAME] Quote 7…" at bounding box center [207, 212] width 426 height 425
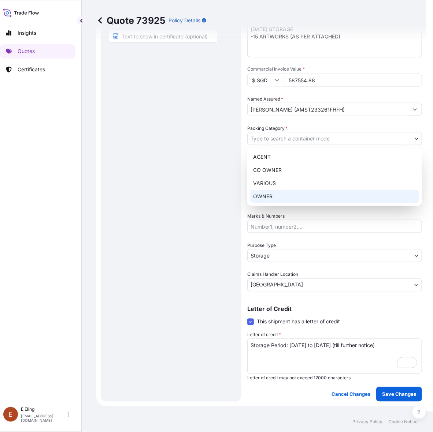
click at [272, 196] on div "OWNER" at bounding box center [334, 196] width 169 height 13
select select "27"
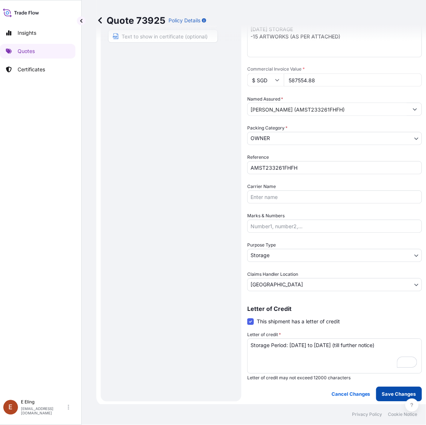
click at [396, 394] on p "Save Changes" at bounding box center [399, 394] width 34 height 7
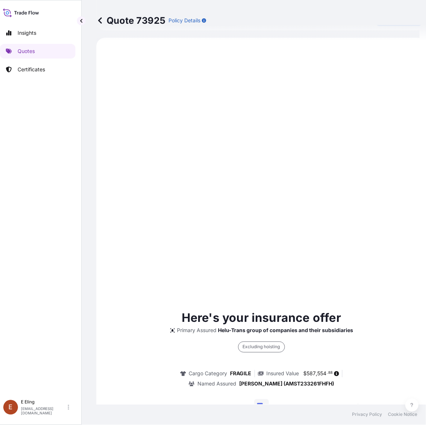
select select "STORAGE"
select select "Storage"
select select "[GEOGRAPHIC_DATA]"
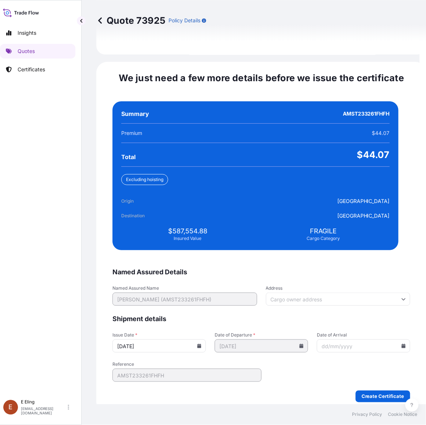
click at [201, 344] on icon at bounding box center [199, 346] width 4 height 4
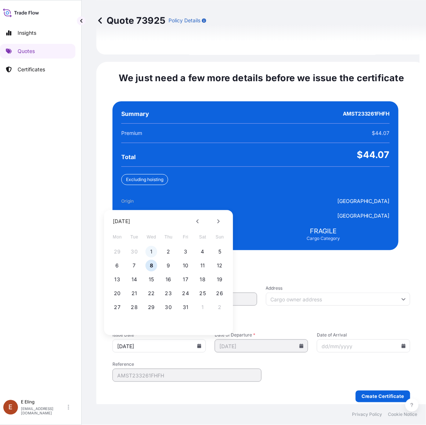
click at [150, 246] on button "1" at bounding box center [152, 252] width 12 height 12
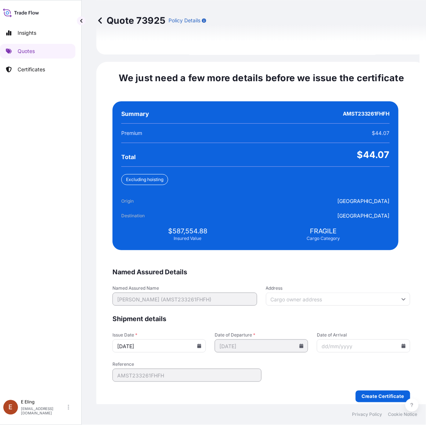
type input "[DATE]"
click at [393, 340] on input "Date of Arrival" at bounding box center [363, 346] width 93 height 13
click at [402, 344] on icon at bounding box center [404, 346] width 4 height 4
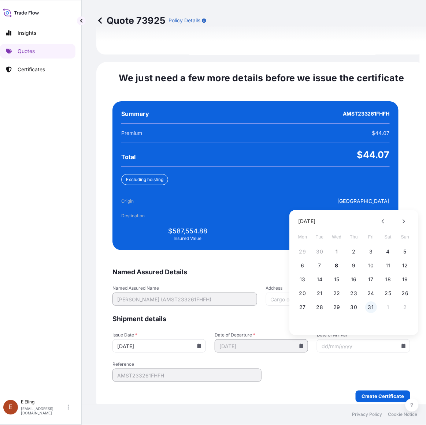
click at [372, 303] on button "31" at bounding box center [371, 308] width 12 height 12
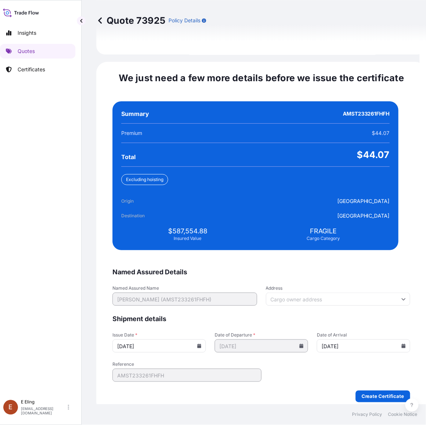
type input "[DATE]"
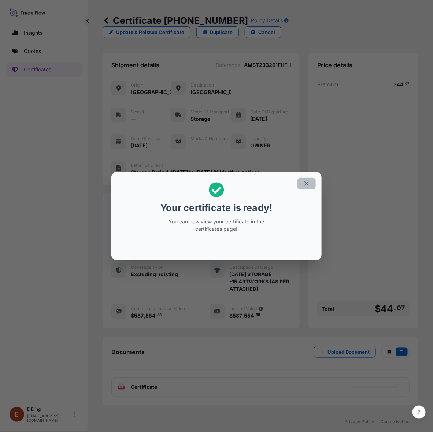
click at [306, 183] on icon "button" at bounding box center [306, 184] width 4 height 4
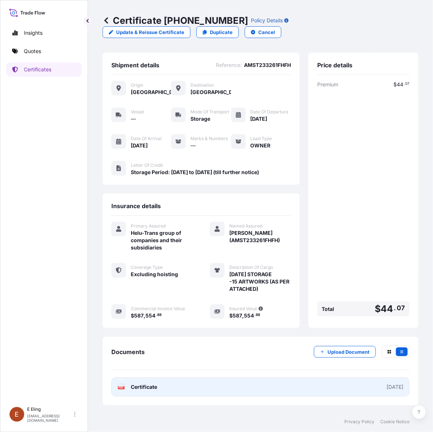
click at [313, 378] on link "PDF Certificate [DATE]" at bounding box center [260, 387] width 298 height 19
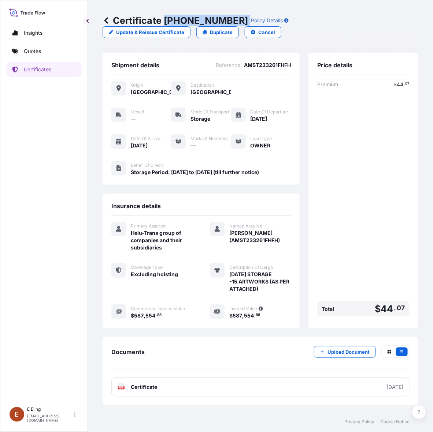
drag, startPoint x: 165, startPoint y: 19, endPoint x: 231, endPoint y: 21, distance: 65.9
click at [231, 21] on div "Certificate [PHONE_NUMBER] Policy Details" at bounding box center [196, 21] width 186 height 12
copy p "[PHONE_NUMBER]"
drag, startPoint x: 364, startPoint y: 106, endPoint x: 350, endPoint y: 70, distance: 39.2
click at [364, 107] on div "Premium $ 44 . 07 Total $ 44 . 07" at bounding box center [363, 200] width 92 height 239
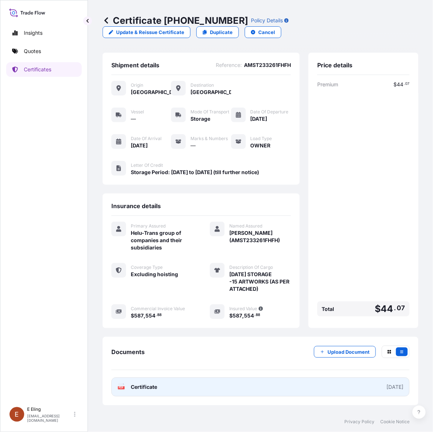
click at [150, 387] on span "Certificate" at bounding box center [144, 387] width 26 height 7
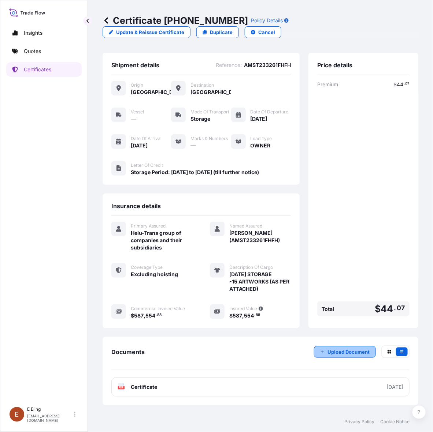
click at [341, 349] on p "Upload Document" at bounding box center [348, 352] width 42 height 7
click at [343, 354] on div "Documents Upload Document" at bounding box center [260, 358] width 298 height 25
click at [346, 346] on button "Upload Document" at bounding box center [345, 352] width 62 height 12
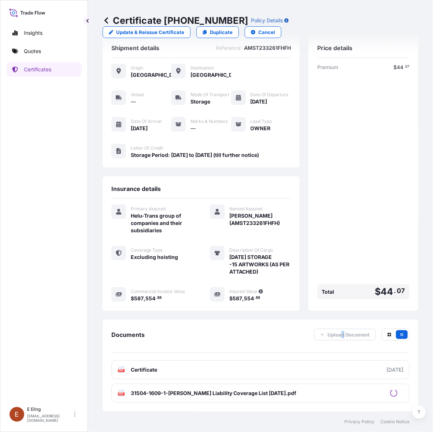
scroll to position [28, 0]
drag, startPoint x: 166, startPoint y: 18, endPoint x: 229, endPoint y: 20, distance: 63.8
click at [229, 20] on p "Certificate [PHONE_NUMBER]" at bounding box center [175, 21] width 145 height 12
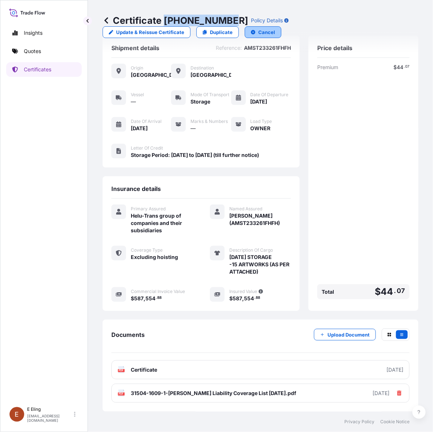
copy p "[PHONE_NUMBER]"
click at [31, 70] on p "Certificates" at bounding box center [37, 69] width 27 height 7
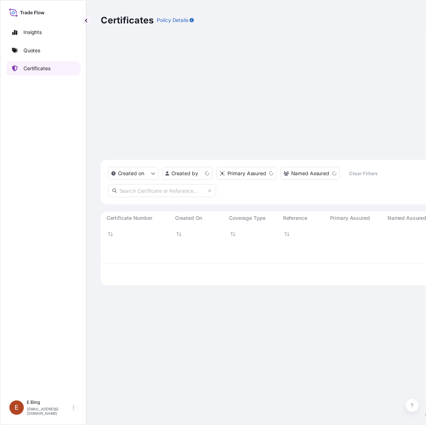
scroll to position [289, 309]
click at [159, 187] on input "text" at bounding box center [165, 193] width 110 height 13
paste input "AMST251051RCZJ"
type input "AMST251051RCZJ"
click at [116, 418] on button "button" at bounding box center [110, 424] width 12 height 12
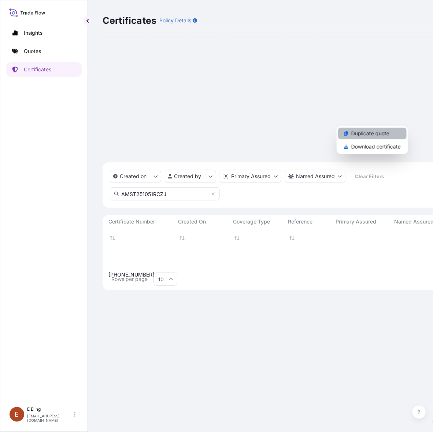
click at [376, 135] on p "Duplicate quote" at bounding box center [370, 133] width 38 height 7
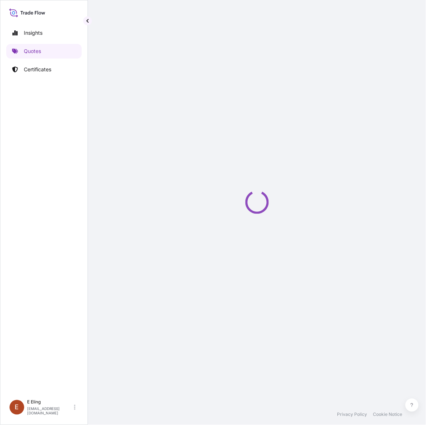
scroll to position [12, 0]
select select "STORAGE"
select select "Storage"
select select "[GEOGRAPHIC_DATA]"
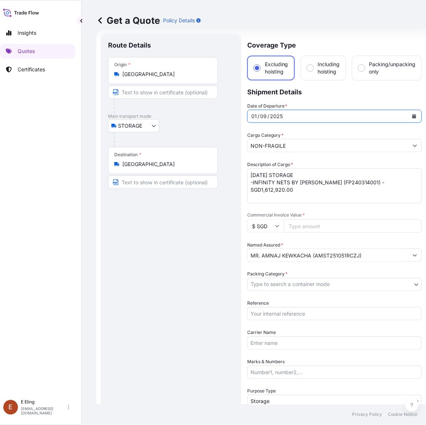
click at [413, 114] on icon "Calendar" at bounding box center [414, 116] width 4 height 4
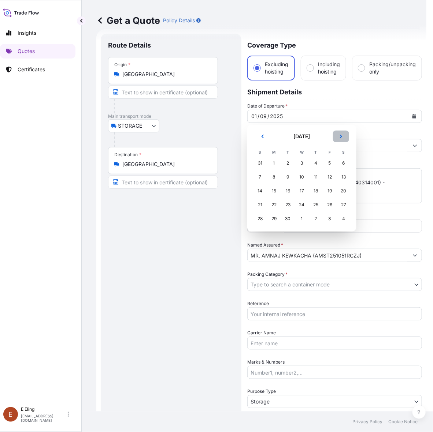
click at [339, 138] on icon "Next" at bounding box center [341, 136] width 4 height 4
click at [301, 163] on div "1" at bounding box center [301, 163] width 13 height 13
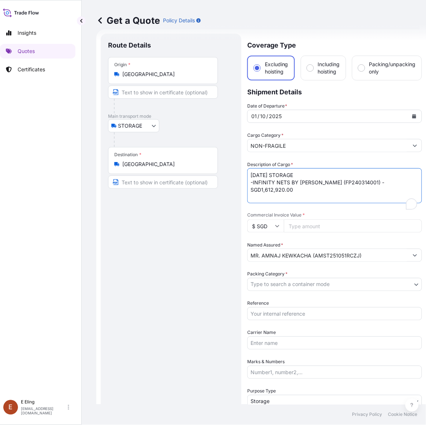
drag, startPoint x: 261, startPoint y: 175, endPoint x: 213, endPoint y: 176, distance: 48.0
click at [213, 176] on form "Route Details Place of loading Road / Inland Road / Inland Origin * [GEOGRAPHIC…" at bounding box center [261, 290] width 330 height 523
type textarea "[DATE] STORAGE -INFINITY NETS BY [PERSON_NAME] (FP240314001) - SGD1,612,920.00"
drag, startPoint x: 297, startPoint y: 315, endPoint x: 293, endPoint y: 304, distance: 11.1
click at [297, 315] on input "Reference" at bounding box center [334, 314] width 175 height 13
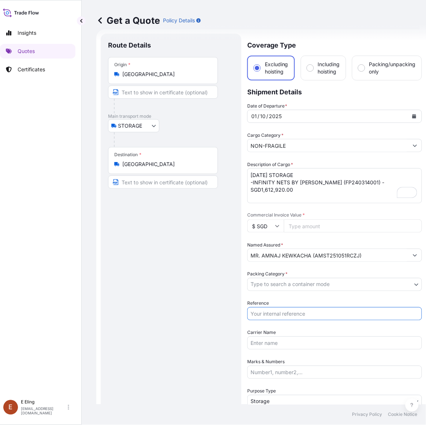
paste input "AMST251051RCZJ"
type input "AMST251051RCZJ"
click at [286, 280] on body "[DATE] Insights Quotes Certificates [PERSON_NAME] [EMAIL_ADDRESS][DOMAIN_NAME] …" at bounding box center [207, 212] width 426 height 425
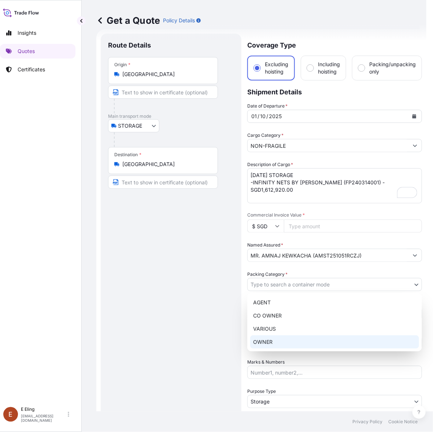
click at [270, 342] on div "OWNER" at bounding box center [334, 342] width 169 height 13
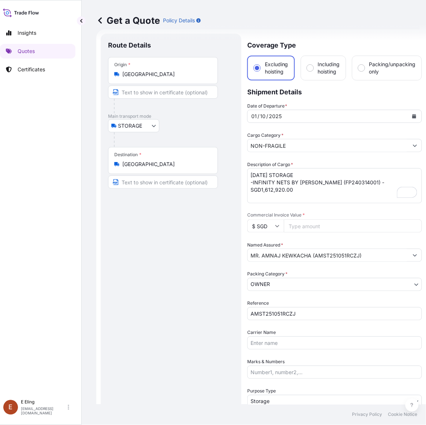
click at [310, 226] on input "Commercial Invoice Value *" at bounding box center [353, 226] width 138 height 13
paste input "1612920.00"
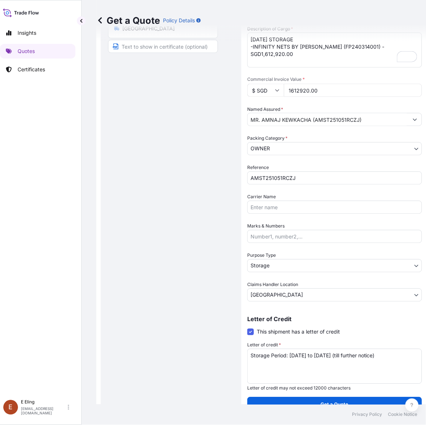
scroll to position [151, 0]
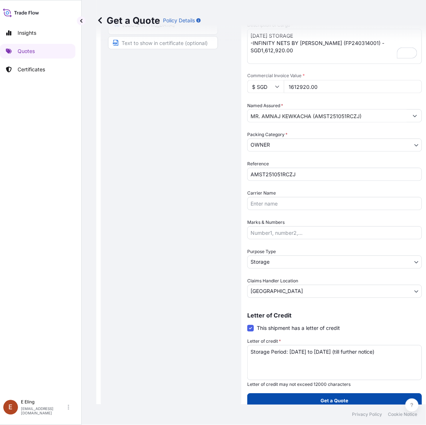
type input "1612920.00"
click at [317, 402] on button "Get a Quote" at bounding box center [334, 401] width 175 height 15
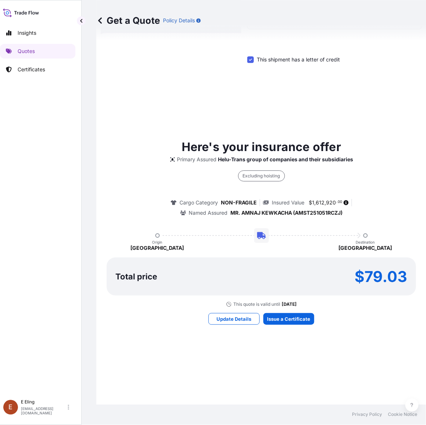
scroll to position [424, 0]
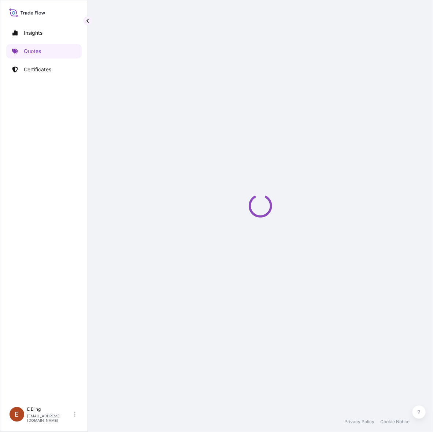
select select "STORAGE"
select select "Transit"
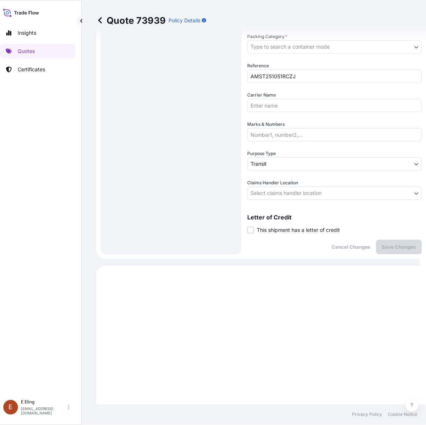
drag, startPoint x: 286, startPoint y: 231, endPoint x: 287, endPoint y: 244, distance: 13.6
click at [286, 231] on span "This shipment has a letter of credit" at bounding box center [298, 230] width 83 height 7
click at [247, 227] on input "This shipment has a letter of credit" at bounding box center [247, 227] width 0 height 0
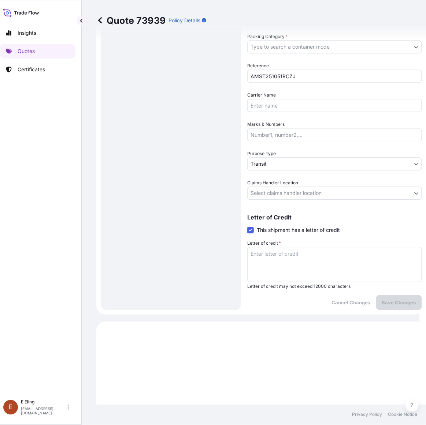
click at [288, 254] on textarea "Letter of credit *" at bounding box center [334, 265] width 175 height 35
paste textarea "Storage Period: [DATE] to [DATE] (till further notice)"
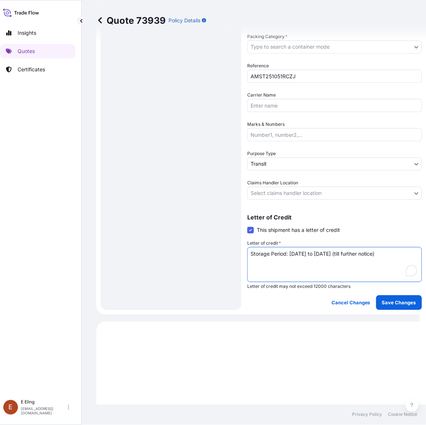
type textarea "Storage Period: [DATE] to [DATE] (till further notice)"
click at [293, 189] on body "Insights Quotes Certificates [PERSON_NAME] [EMAIL_ADDRESS][DOMAIN_NAME] Quote 7…" at bounding box center [207, 212] width 426 height 425
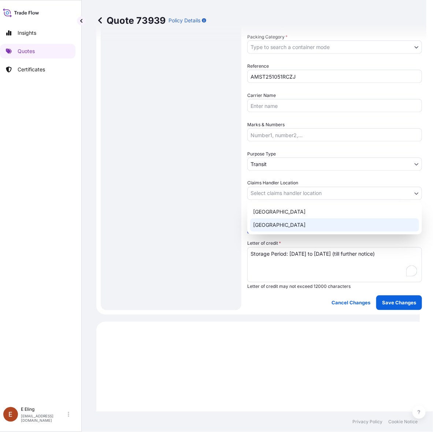
click at [283, 220] on div "[GEOGRAPHIC_DATA]" at bounding box center [334, 225] width 169 height 13
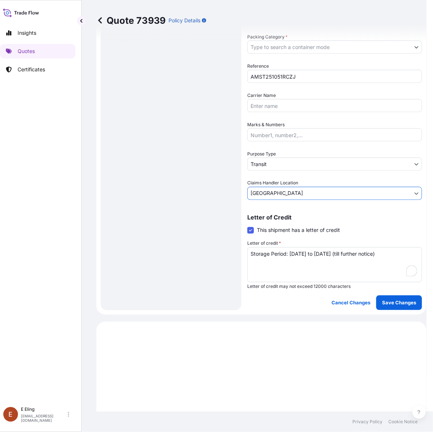
click at [276, 160] on body "Insights Quotes Certificates [PERSON_NAME] [EMAIL_ADDRESS][DOMAIN_NAME] Quote 7…" at bounding box center [210, 216] width 433 height 432
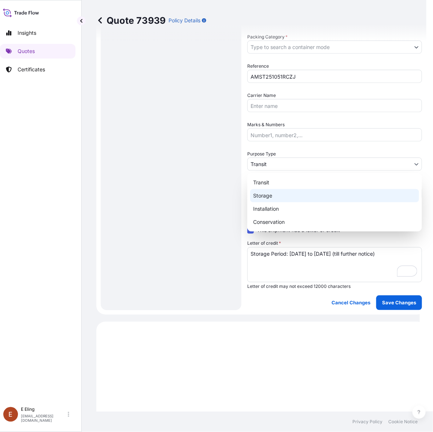
click at [264, 197] on div "Storage" at bounding box center [334, 195] width 169 height 13
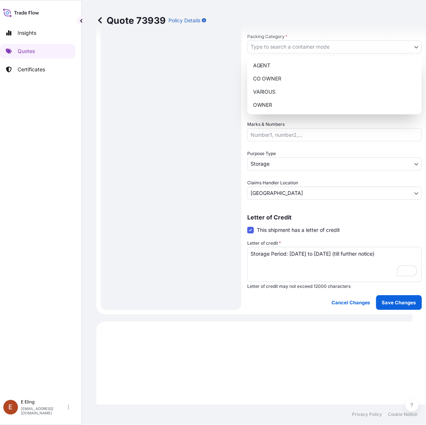
click at [281, 52] on body "Insights Quotes Certificates [PERSON_NAME] [EMAIL_ADDRESS][DOMAIN_NAME] Quote 7…" at bounding box center [203, 212] width 419 height 425
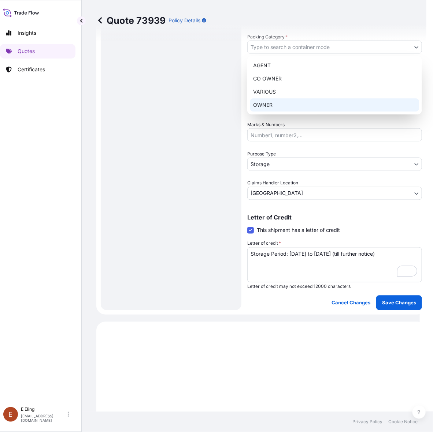
click at [280, 99] on div "OWNER" at bounding box center [334, 105] width 169 height 13
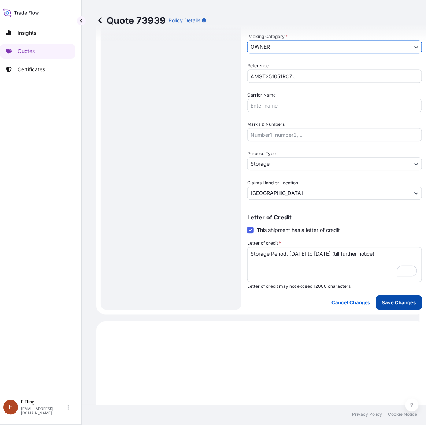
click at [390, 301] on p "Save Changes" at bounding box center [399, 303] width 34 height 7
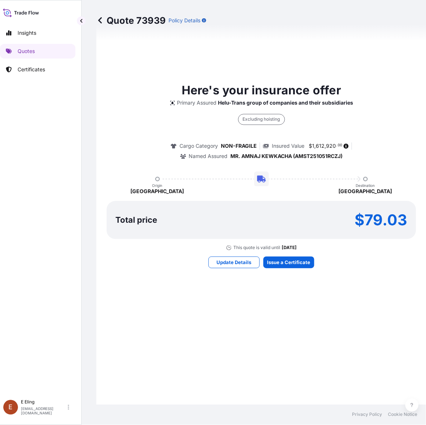
select select "STORAGE"
select select "Storage"
select select "[GEOGRAPHIC_DATA]"
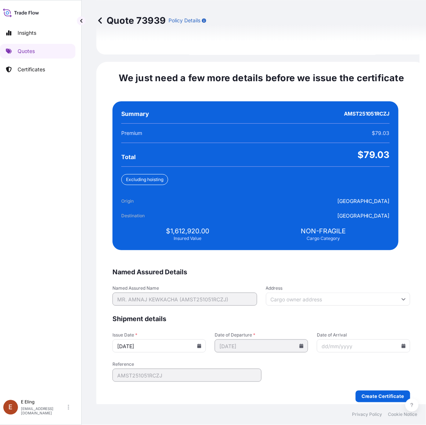
click at [201, 344] on icon at bounding box center [199, 346] width 4 height 4
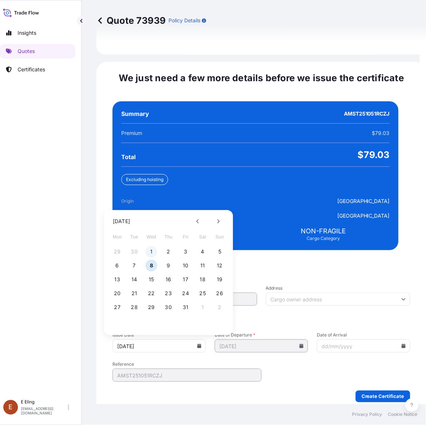
click at [150, 246] on button "1" at bounding box center [152, 252] width 12 height 12
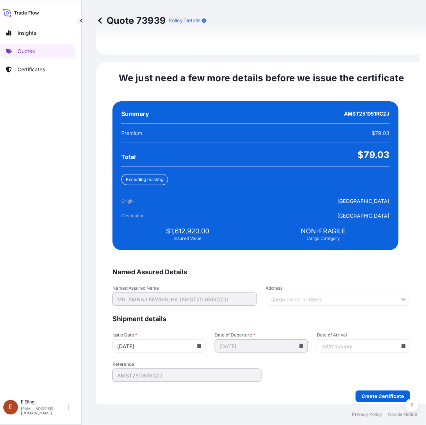
type input "[DATE]"
click at [402, 344] on icon at bounding box center [404, 346] width 4 height 4
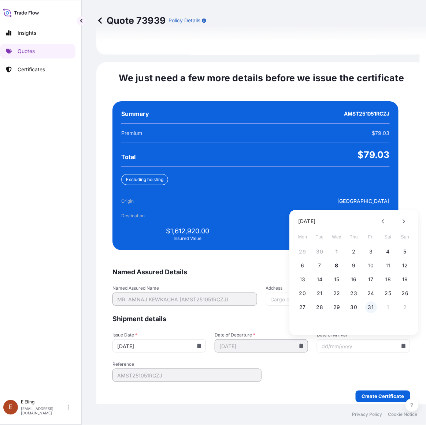
click at [367, 302] on button "31" at bounding box center [371, 308] width 12 height 12
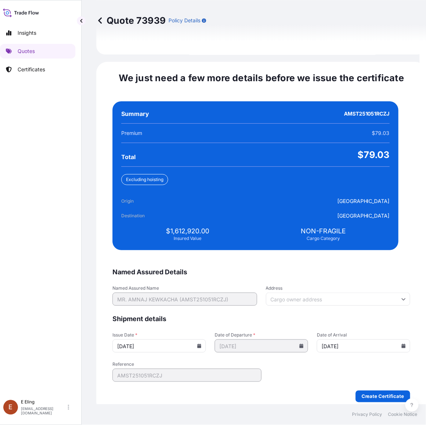
type input "[DATE]"
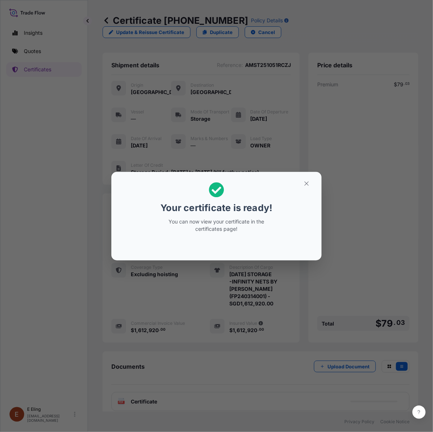
click at [306, 182] on icon "button" at bounding box center [306, 184] width 7 height 7
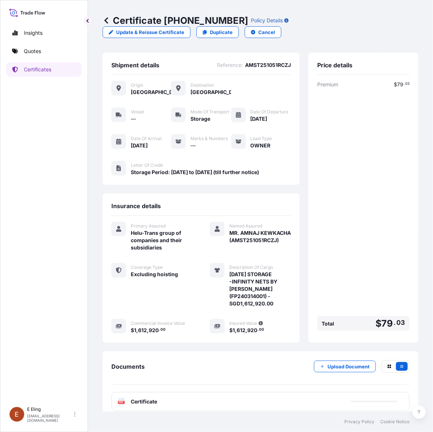
click at [223, 409] on div "PDF Certificate" at bounding box center [260, 402] width 298 height 19
click at [226, 406] on div "PDF Certificate" at bounding box center [260, 402] width 298 height 19
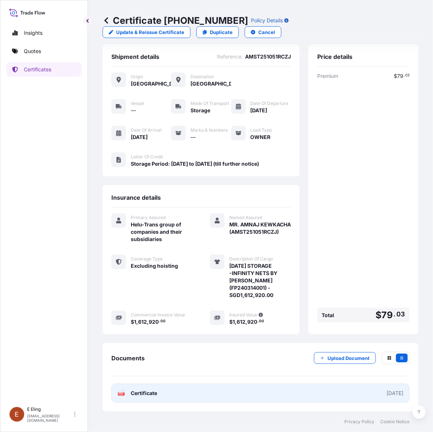
click at [243, 387] on link "PDF Certificate [DATE]" at bounding box center [260, 393] width 298 height 19
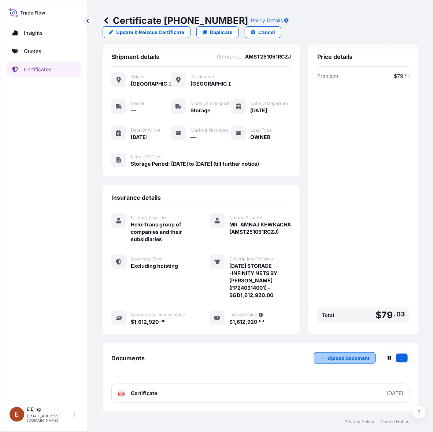
click at [331, 355] on p "Upload Document" at bounding box center [348, 358] width 42 height 7
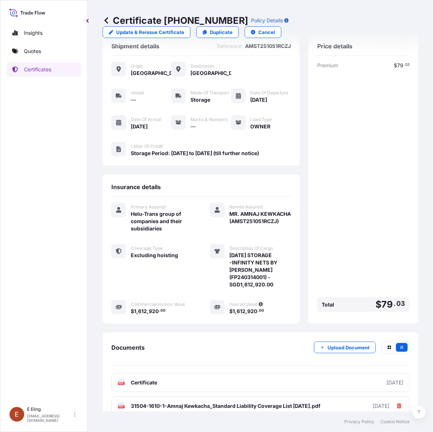
click at [93, 330] on div "Certificate [PHONE_NUMBER] Policy Details Update & Reissue Certificate Duplicat…" at bounding box center [260, 206] width 345 height 412
click at [48, 68] on p "Certificates" at bounding box center [37, 69] width 27 height 7
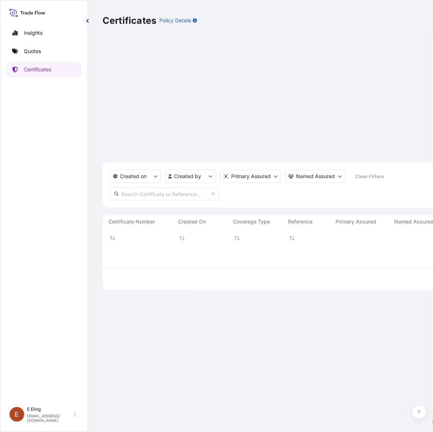
scroll to position [289, 309]
click at [150, 187] on input "text" at bounding box center [165, 193] width 110 height 13
paste input "AMST213340SYZJ"
type input "AMST213340SYZJ"
click at [112, 397] on icon "button" at bounding box center [110, 399] width 4 height 4
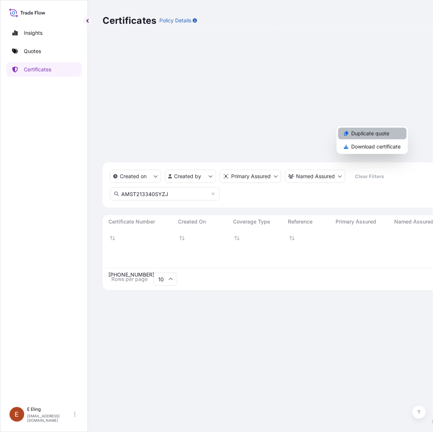
click at [389, 133] on p "Duplicate quote" at bounding box center [370, 133] width 38 height 7
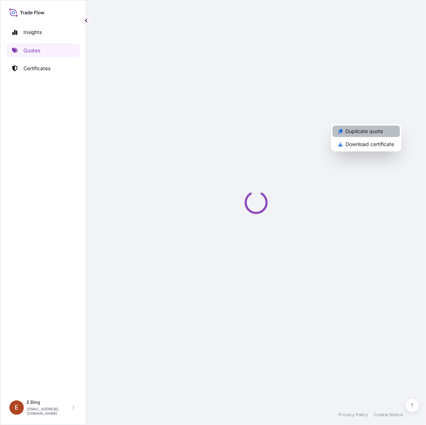
scroll to position [0, 6]
select select "STORAGE"
select select "Storage"
select select "[GEOGRAPHIC_DATA]"
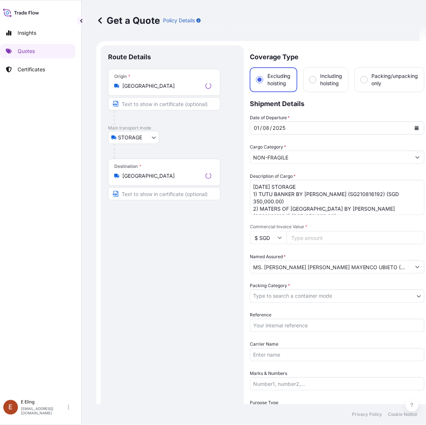
scroll to position [12, 0]
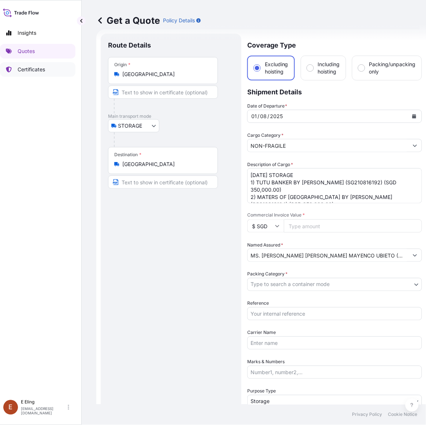
click at [40, 75] on link "Certificates" at bounding box center [37, 69] width 75 height 15
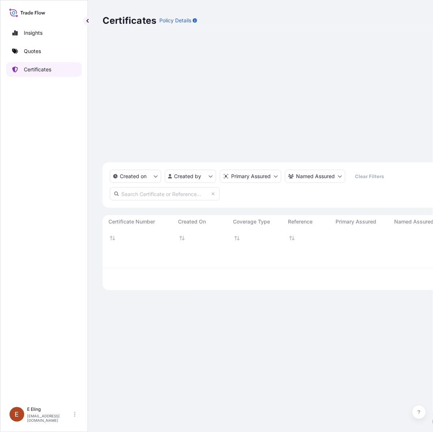
scroll to position [289, 309]
click at [168, 187] on input "text" at bounding box center [165, 193] width 110 height 13
paste input "AMST213340SYZJ"
drag, startPoint x: 196, startPoint y: 72, endPoint x: 37, endPoint y: 74, distance: 158.9
click at [40, 77] on div "Insights Quotes Certificates [PERSON_NAME] [EMAIL_ADDRESS][DOMAIN_NAME] Certifi…" at bounding box center [216, 216] width 433 height 432
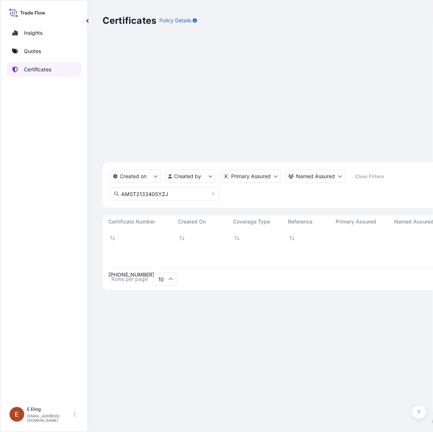
paste input "[PHONE_NUMBER]"
type input "[PHONE_NUMBER]"
click at [157, 317] on div "Excluding hoisting" at bounding box center [130, 329] width 55 height 25
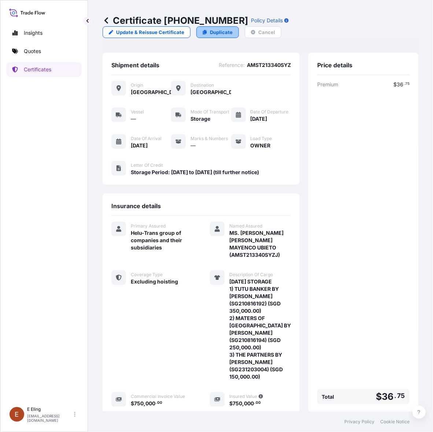
click at [208, 29] on link "Duplicate" at bounding box center [217, 32] width 42 height 12
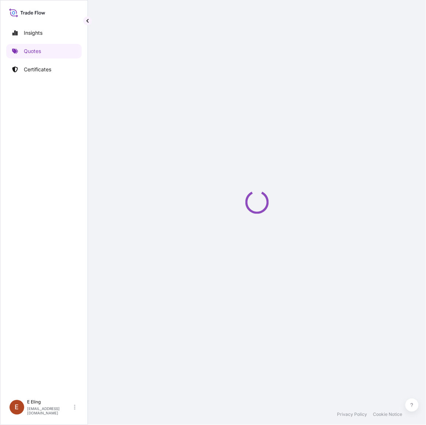
scroll to position [0, 6]
select select "STORAGE"
select select "Storage"
select select "[GEOGRAPHIC_DATA]"
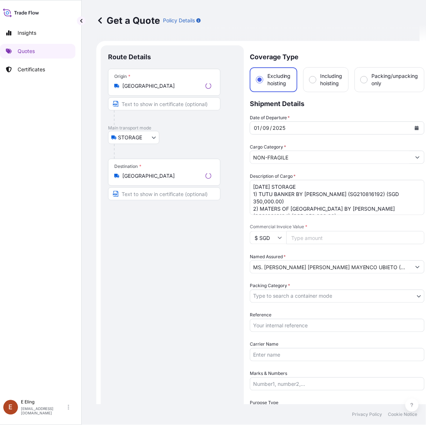
scroll to position [12, 0]
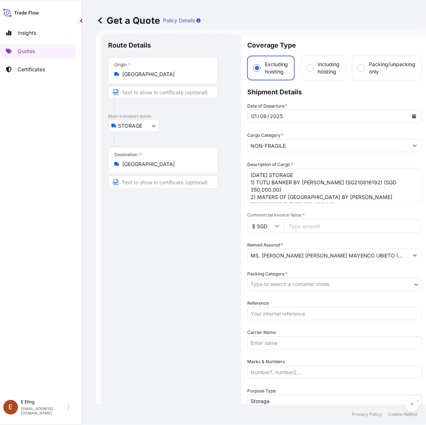
click at [410, 116] on button "Calendar" at bounding box center [414, 117] width 12 height 12
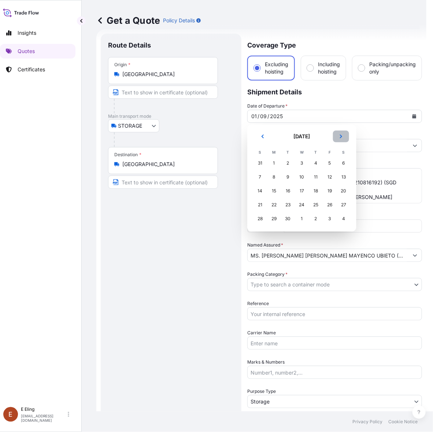
click at [339, 137] on icon "Next" at bounding box center [341, 136] width 4 height 4
click at [305, 161] on div "1" at bounding box center [301, 163] width 13 height 13
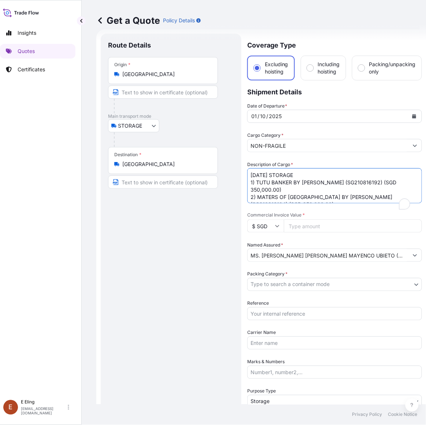
drag, startPoint x: 260, startPoint y: 175, endPoint x: 231, endPoint y: 174, distance: 28.9
click at [232, 174] on form "Route Details Place of loading Road / [GEOGRAPHIC_DATA] / Inland Origin * [GEOG…" at bounding box center [261, 290] width 330 height 523
type textarea "[DATE] STORAGE 1) TUTU BANKER BY [PERSON_NAME] (SG210816192) (SGD 350,000.00) 2…"
click at [277, 309] on input "Reference" at bounding box center [334, 314] width 175 height 13
paste input "[PHONE_NUMBER]"
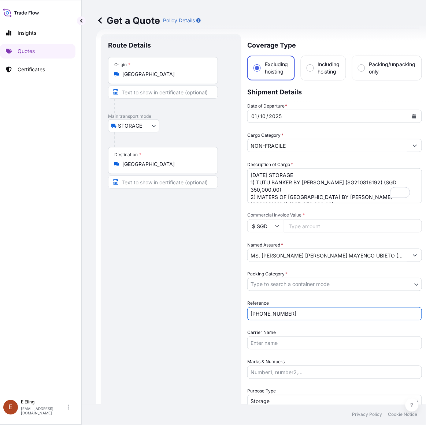
drag, startPoint x: 298, startPoint y: 314, endPoint x: 160, endPoint y: 314, distance: 137.7
click at [160, 314] on form "Route Details Place of loading Road / [GEOGRAPHIC_DATA] / Inland Origin * [GEOG…" at bounding box center [261, 290] width 330 height 523
paste input "AMST213340SYZJ"
type input "AMST213340SYZJ"
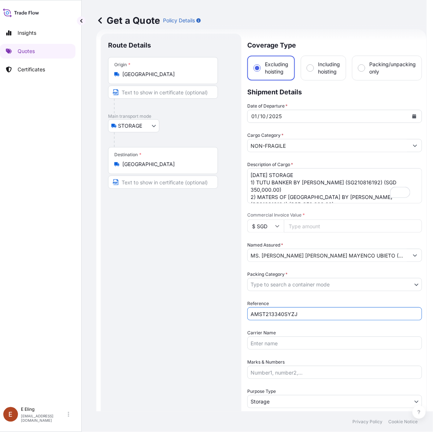
click at [257, 285] on body "Insights Quotes Certificates [PERSON_NAME] [EMAIL_ADDRESS][DOMAIN_NAME] Get a Q…" at bounding box center [210, 216] width 433 height 432
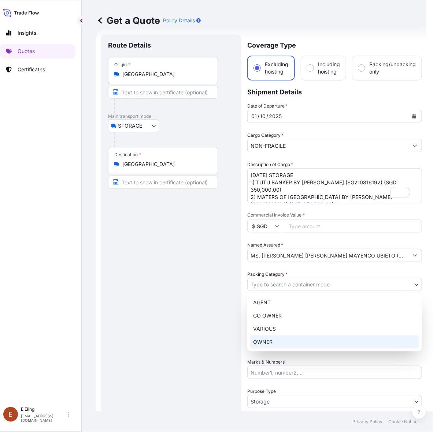
click at [265, 338] on div "OWNER" at bounding box center [334, 342] width 169 height 13
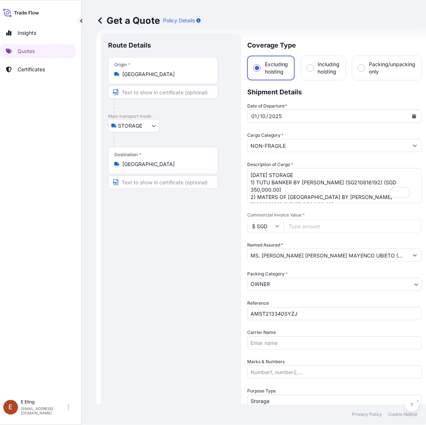
click at [301, 228] on input "Commercial Invoice Value *" at bounding box center [353, 226] width 138 height 13
paste input "750000.00"
type input "750000.00"
click at [366, 184] on textarea "[DATE] STORAGE 1) TUTU BANKER BY [PERSON_NAME] (SG210816192) (SGD 350,000.00) 2…" at bounding box center [334, 185] width 175 height 35
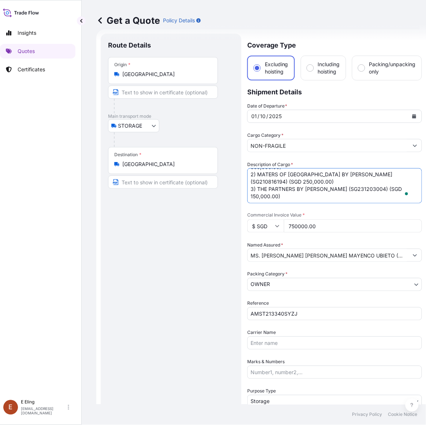
scroll to position [23, 0]
type textarea "[DATE] STORAGE 1) TUTU BANKER BY [PERSON_NAME] (SG210816192) (SGD 350,000.00) 2…"
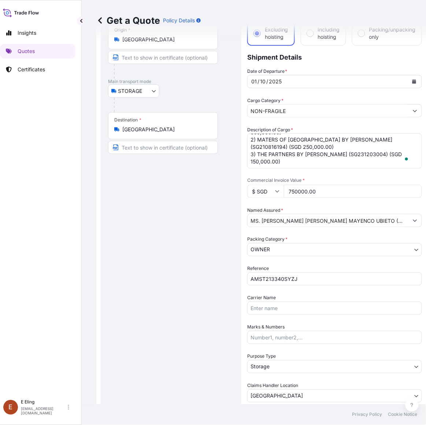
scroll to position [101, 0]
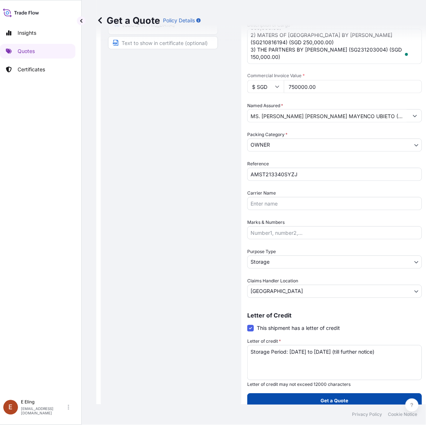
click at [326, 394] on button "Get a Quote" at bounding box center [334, 401] width 175 height 15
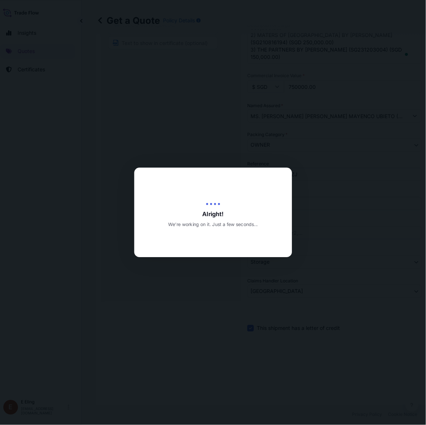
type input "[DATE]"
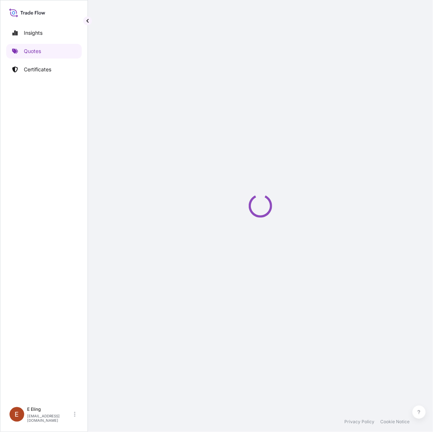
select select "STORAGE"
select select "Transit"
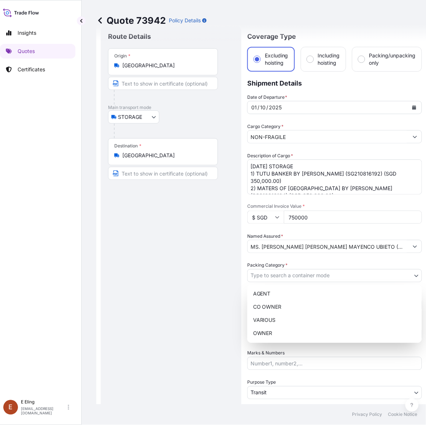
click at [302, 274] on body "Insights Quotes Certificates [PERSON_NAME] [EMAIL_ADDRESS][DOMAIN_NAME] Quote 7…" at bounding box center [203, 212] width 419 height 425
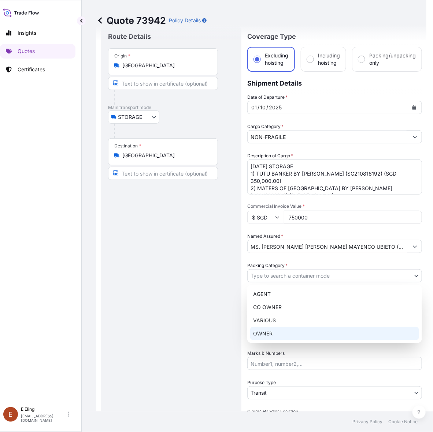
click at [280, 330] on div "OWNER" at bounding box center [334, 333] width 169 height 13
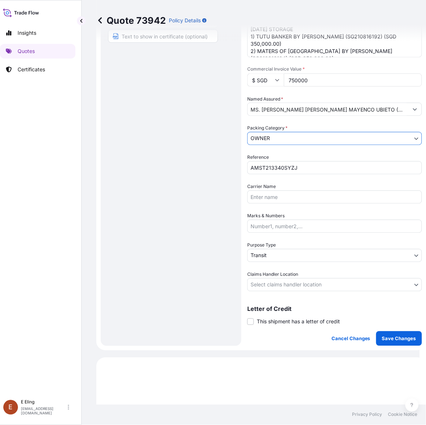
click at [275, 253] on body "Insights Quotes Certificates [PERSON_NAME] [EMAIL_ADDRESS][DOMAIN_NAME] Quote 7…" at bounding box center [207, 212] width 426 height 425
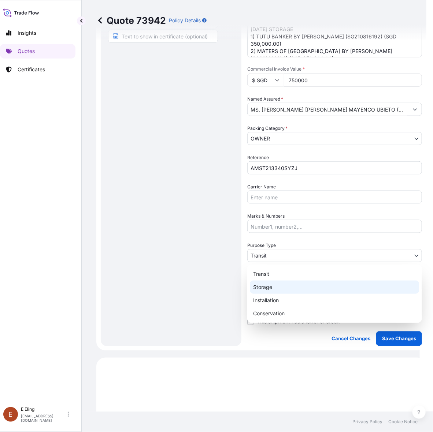
click at [272, 286] on div "Storage" at bounding box center [334, 287] width 169 height 13
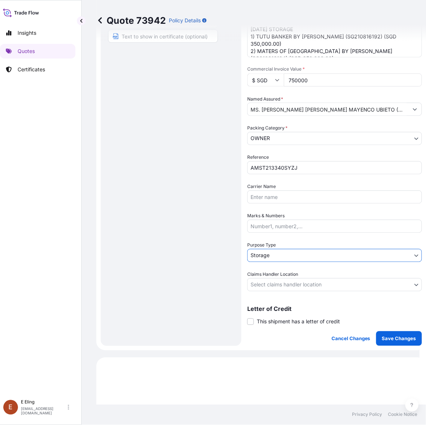
click at [270, 286] on body "Insights Quotes Certificates [PERSON_NAME] [EMAIL_ADDRESS][DOMAIN_NAME] Quote 7…" at bounding box center [207, 212] width 426 height 425
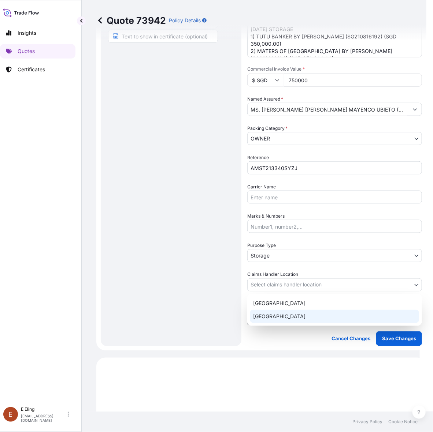
click at [274, 317] on div "[GEOGRAPHIC_DATA]" at bounding box center [334, 316] width 169 height 13
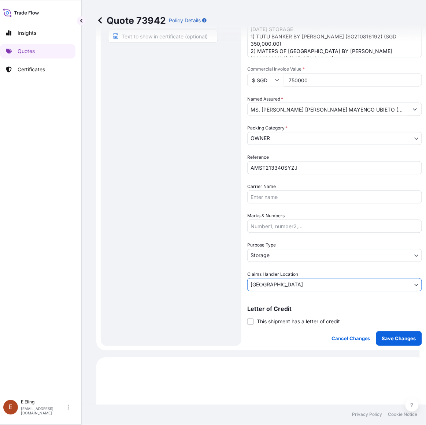
click at [266, 319] on span "This shipment has a letter of credit" at bounding box center [298, 322] width 83 height 7
click at [247, 318] on input "This shipment has a letter of credit" at bounding box center [247, 318] width 0 height 0
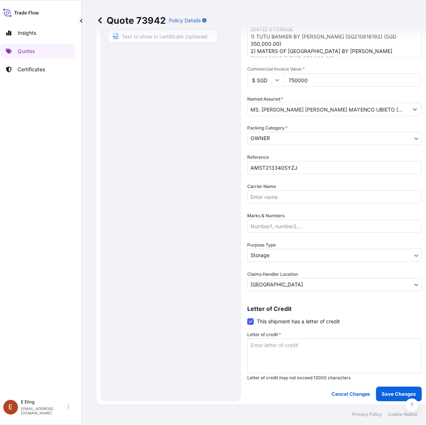
click at [284, 349] on textarea "Letter of credit *" at bounding box center [334, 356] width 175 height 35
paste textarea "Storage Period: [DATE] to [DATE] (till further notice)"
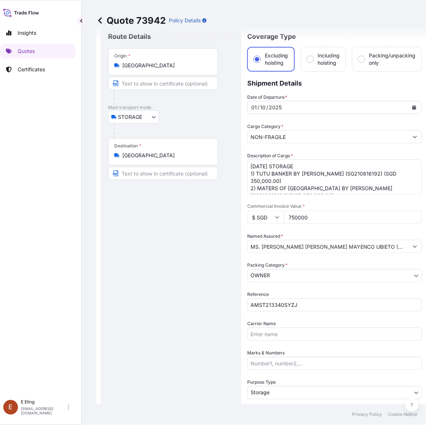
type textarea "Storage Period: [DATE] to [DATE] (till further notice)"
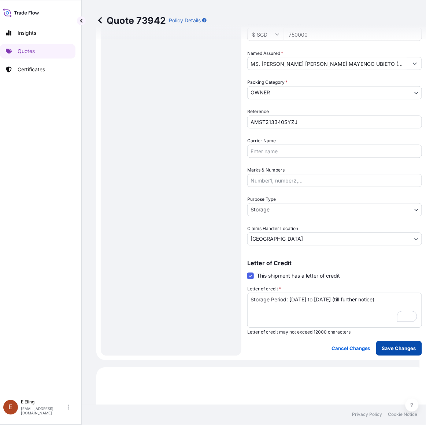
click at [401, 345] on p "Save Changes" at bounding box center [399, 348] width 34 height 7
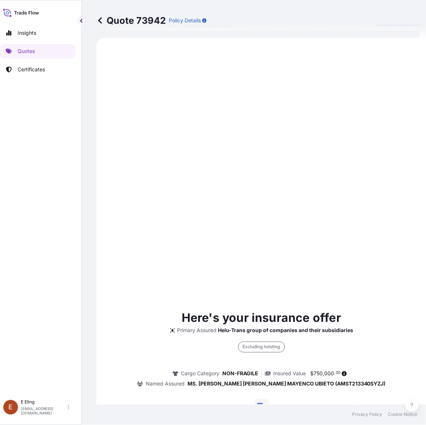
select select "STORAGE"
select select "Storage"
select select "[GEOGRAPHIC_DATA]"
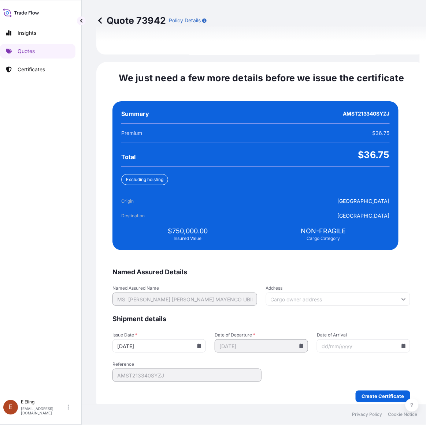
click at [201, 344] on icon at bounding box center [199, 346] width 4 height 4
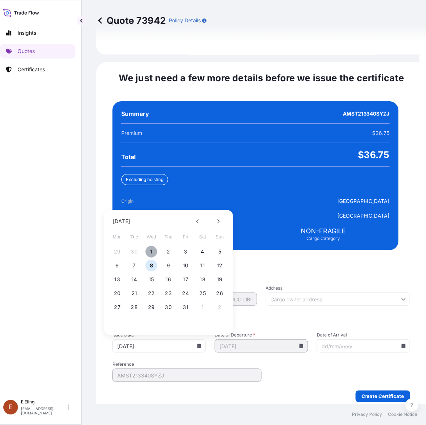
click at [153, 246] on button "1" at bounding box center [152, 252] width 12 height 12
type input "[DATE]"
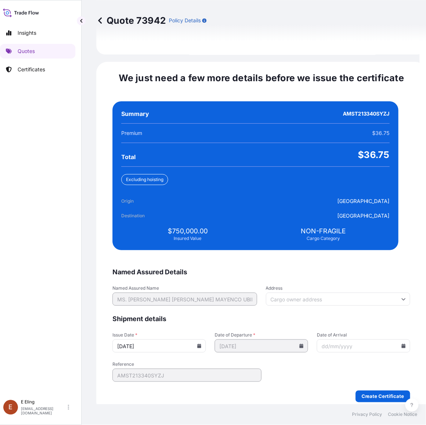
drag, startPoint x: 391, startPoint y: 341, endPoint x: 387, endPoint y: 338, distance: 5.0
click at [390, 341] on input "Date of Arrival" at bounding box center [363, 346] width 93 height 13
click at [401, 344] on icon at bounding box center [403, 346] width 4 height 4
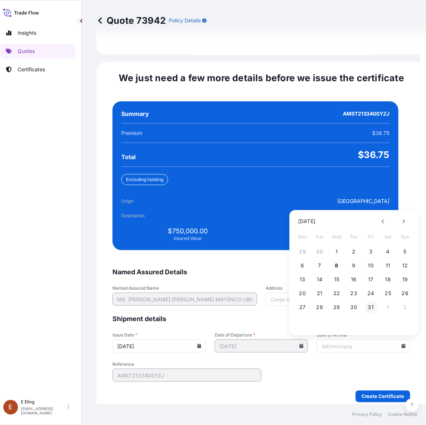
drag, startPoint x: 368, startPoint y: 301, endPoint x: 376, endPoint y: 329, distance: 28.9
click at [369, 302] on button "31" at bounding box center [371, 308] width 12 height 12
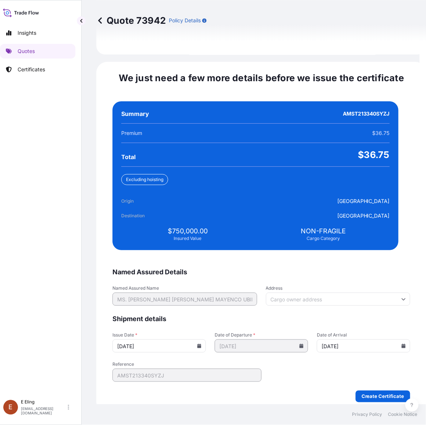
type input "[DATE]"
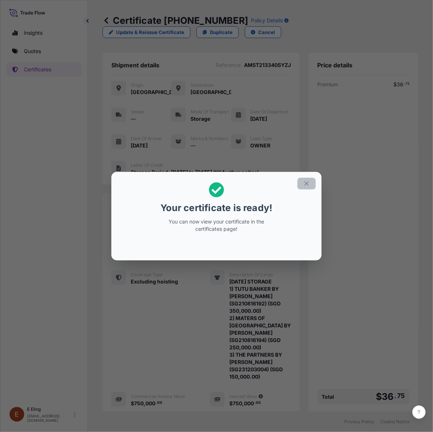
click at [306, 182] on icon "button" at bounding box center [306, 184] width 7 height 7
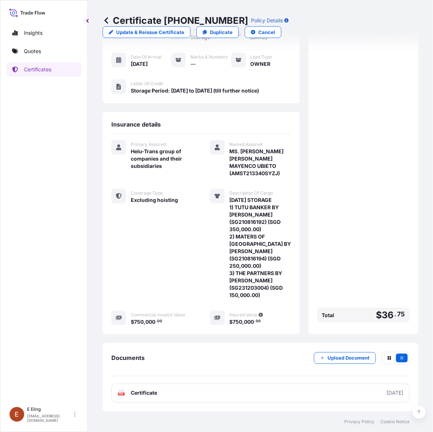
click at [228, 393] on link "PDF Certificate [DATE]" at bounding box center [260, 393] width 298 height 19
click at [338, 358] on p "Upload Document" at bounding box center [348, 358] width 42 height 7
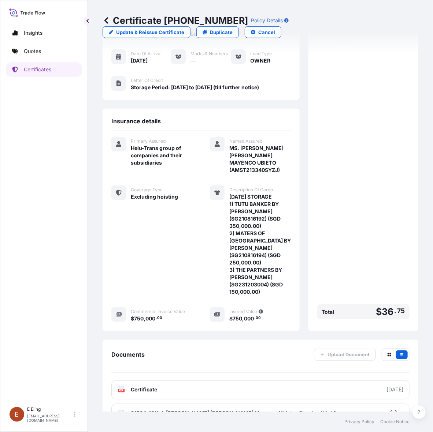
scroll to position [108, 0]
